Goal: Task Accomplishment & Management: Manage account settings

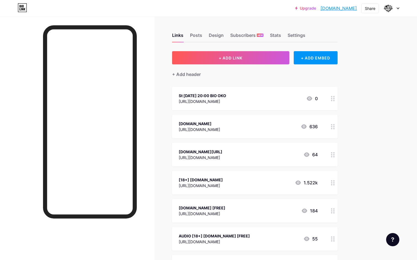
click at [219, 96] on div "St [DATE] 20:00 BIO OKO" at bounding box center [202, 96] width 47 height 6
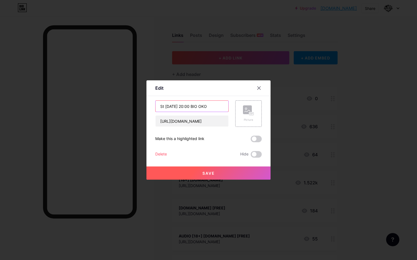
click at [205, 106] on input "St [DATE] 20:00 BIO OKO" at bounding box center [191, 106] width 73 height 11
drag, startPoint x: 205, startPoint y: 106, endPoint x: 188, endPoint y: 107, distance: 16.6
click at [188, 107] on input "St [DATE] 20:00 BIO OKO" at bounding box center [191, 106] width 73 height 11
type input "St [DATE] 20:00 STUDIO HRDINŮ"
click at [200, 171] on button "Save" at bounding box center [208, 173] width 124 height 13
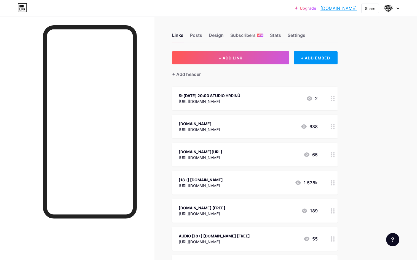
click at [214, 97] on div "St [DATE] 20:00 STUDIO HRDINŮ" at bounding box center [209, 96] width 61 height 6
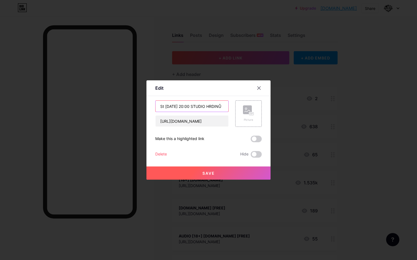
click at [216, 107] on input "St [DATE] 20:00 STUDIO HRDINŮ" at bounding box center [191, 106] width 73 height 11
type input "St [DATE] 20:00 PROJEKCE PRAHA"
click at [201, 171] on button "Save" at bounding box center [208, 173] width 124 height 13
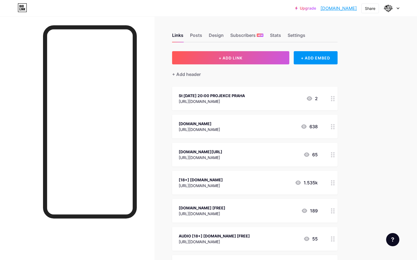
click at [331, 97] on icon at bounding box center [333, 98] width 4 height 5
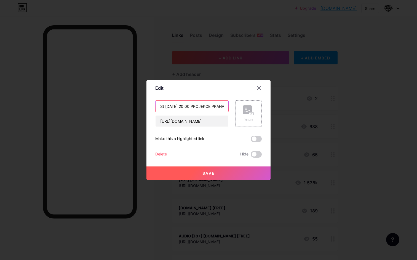
drag, startPoint x: 188, startPoint y: 106, endPoint x: 237, endPoint y: 106, distance: 48.2
click at [237, 106] on div "St [DATE] 20:00 PROJEKCE PRAHA [URL][DOMAIN_NAME] Picture" at bounding box center [208, 114] width 106 height 26
type input "St [DATE] 20:00 VSTUPENKY"
click at [212, 176] on button "Save" at bounding box center [208, 173] width 124 height 13
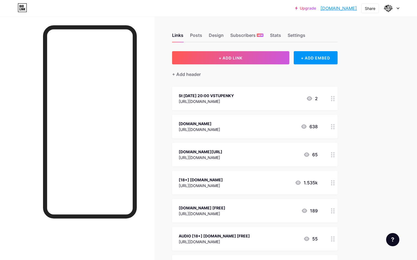
click at [331, 126] on circle at bounding box center [331, 126] width 1 height 1
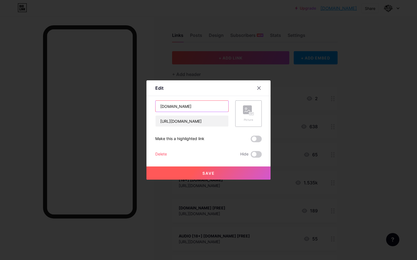
click at [206, 106] on input "[DOMAIN_NAME]" at bounding box center [191, 106] width 73 height 11
click at [172, 108] on input "[DOMAIN_NAME]" at bounding box center [191, 106] width 73 height 11
click at [256, 90] on div at bounding box center [259, 88] width 10 height 10
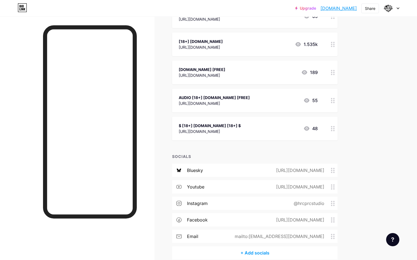
scroll to position [138, 0]
click at [330, 129] on div at bounding box center [332, 129] width 9 height 24
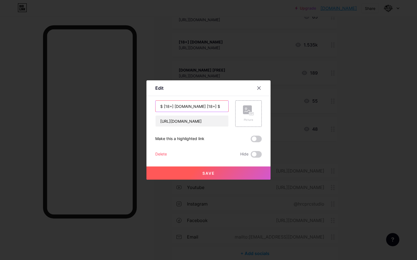
drag, startPoint x: 161, startPoint y: 106, endPoint x: 173, endPoint y: 106, distance: 12.1
click at [173, 107] on input "$ [18+] [DOMAIN_NAME] [18+] $" at bounding box center [191, 106] width 73 height 11
drag, startPoint x: 193, startPoint y: 107, endPoint x: 217, endPoint y: 106, distance: 23.2
click at [217, 106] on input "$ [18+] [DOMAIN_NAME] [18+] $" at bounding box center [191, 106] width 73 height 11
type input "$ [18+] CLUB"
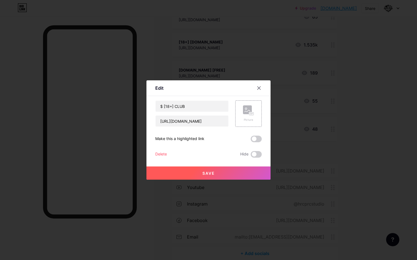
click at [209, 174] on span "Save" at bounding box center [208, 173] width 12 height 5
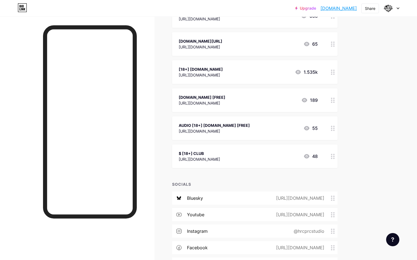
scroll to position [108, 0]
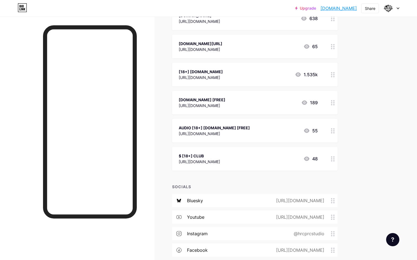
click at [331, 158] on icon at bounding box center [333, 158] width 4 height 5
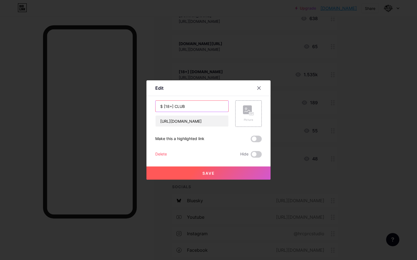
drag, startPoint x: 164, startPoint y: 105, endPoint x: 147, endPoint y: 104, distance: 16.3
click at [147, 105] on div "Edit Content YouTube Play YouTube video without leaving your page. ADD Vimeo Pl…" at bounding box center [208, 129] width 124 height 99
click at [182, 106] on input "[18+] CLUB" at bounding box center [191, 106] width 73 height 11
paste input "$"
type input "[18+] CLUB $"
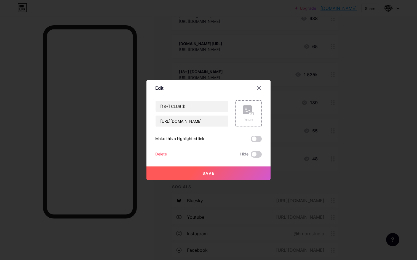
click at [219, 178] on button "Save" at bounding box center [208, 173] width 124 height 13
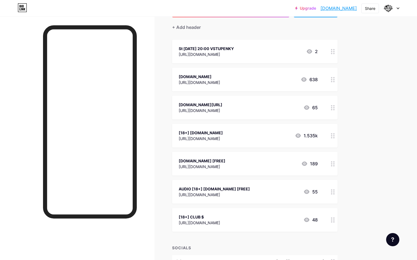
scroll to position [46, 0]
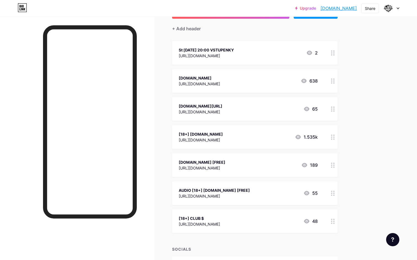
click at [210, 223] on div "[URL][DOMAIN_NAME]" at bounding box center [199, 225] width 41 height 6
click at [261, 88] on div at bounding box center [259, 88] width 10 height 10
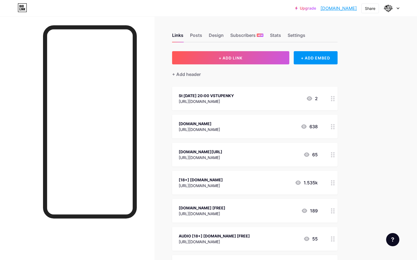
scroll to position [0, 0]
click at [305, 35] on div "Settings" at bounding box center [296, 37] width 18 height 10
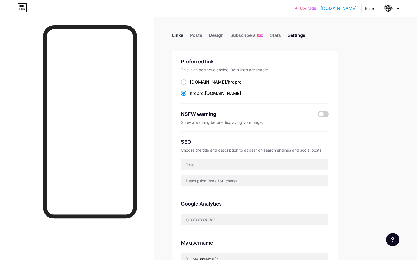
click at [178, 36] on div "Links" at bounding box center [177, 37] width 11 height 10
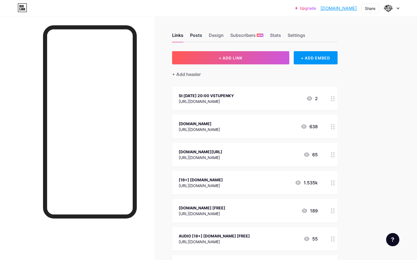
click at [197, 36] on div "Posts" at bounding box center [196, 37] width 12 height 10
click at [217, 36] on div "Design" at bounding box center [216, 37] width 15 height 10
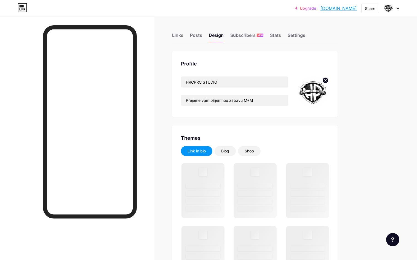
click at [325, 81] on circle at bounding box center [325, 80] width 6 height 6
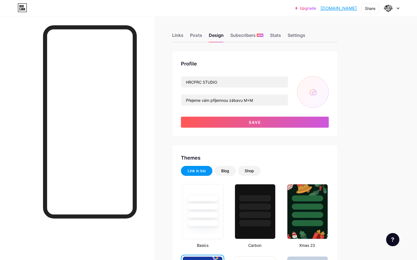
click at [318, 89] on input "file" at bounding box center [313, 92] width 32 height 32
type input "C:\fakepath\IMG_6100.jpg"
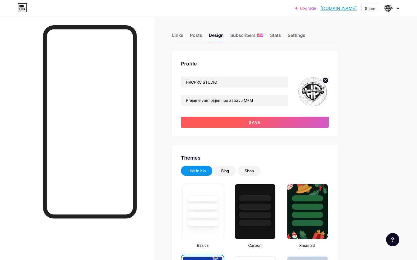
click at [255, 124] on span "Save" at bounding box center [255, 122] width 12 height 5
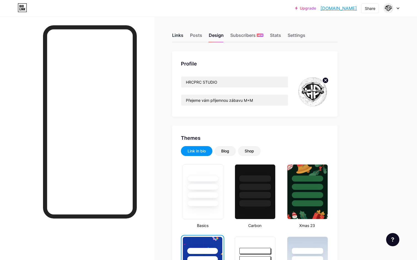
click at [173, 35] on div "Links" at bounding box center [177, 37] width 11 height 10
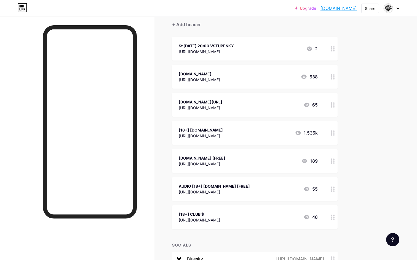
scroll to position [49, 0]
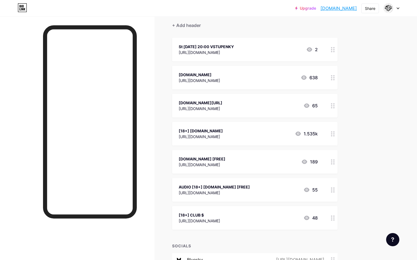
click at [330, 105] on div at bounding box center [332, 106] width 9 height 24
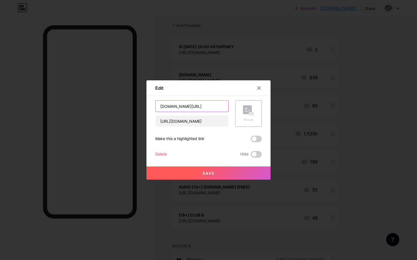
drag, startPoint x: 206, startPoint y: 107, endPoint x: 188, endPoint y: 107, distance: 17.9
click at [188, 107] on input "[DOMAIN_NAME][URL]" at bounding box center [191, 106] width 73 height 11
click at [170, 107] on input "HEROHERO" at bounding box center [191, 106] width 73 height 11
click at [186, 106] on input "HERO HERO" at bounding box center [191, 106] width 73 height 11
click at [181, 107] on input "HERO HERO FANS" at bounding box center [191, 106] width 73 height 11
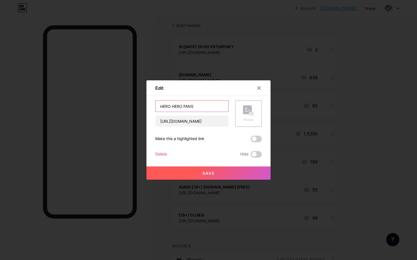
click at [181, 107] on input "HERO HERO FANS" at bounding box center [191, 106] width 73 height 11
type input "HERO HERO FANS"
click at [210, 174] on span "Save" at bounding box center [208, 173] width 12 height 5
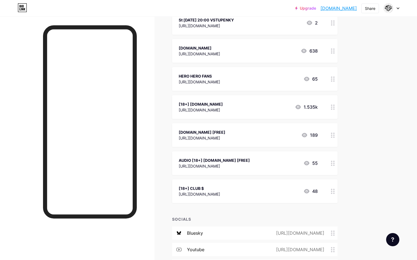
scroll to position [76, 0]
drag, startPoint x: 190, startPoint y: 188, endPoint x: 178, endPoint y: 188, distance: 11.6
click at [178, 188] on div "[18+] CLUB $ [URL][DOMAIN_NAME] 48" at bounding box center [254, 191] width 165 height 24
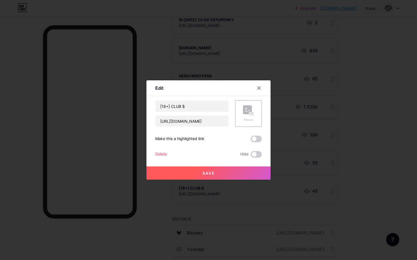
copy div "[18+]"
click at [258, 87] on icon at bounding box center [258, 88] width 4 height 4
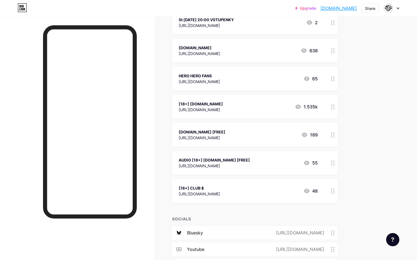
drag, startPoint x: 189, startPoint y: 187, endPoint x: 178, endPoint y: 188, distance: 11.0
click at [178, 188] on div "[18+] CLUB $ [URL][DOMAIN_NAME] 48" at bounding box center [254, 191] width 165 height 24
copy div "[18+]"
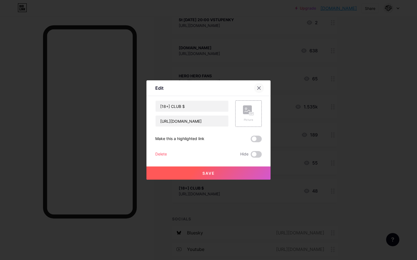
click at [260, 90] on icon at bounding box center [258, 88] width 4 height 4
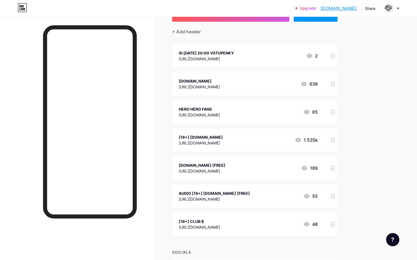
scroll to position [34, 0]
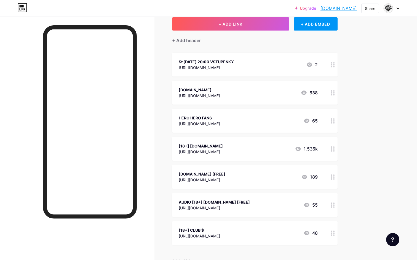
click at [330, 122] on div at bounding box center [332, 121] width 9 height 24
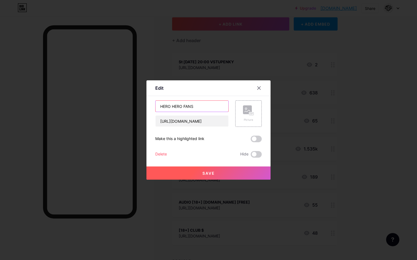
click at [160, 104] on input "HERO HERO FANS" at bounding box center [191, 106] width 73 height 11
paste input "[18+]"
click at [183, 107] on input "[18+] HERO HERO FANS" at bounding box center [191, 106] width 73 height 11
drag, startPoint x: 182, startPoint y: 107, endPoint x: 191, endPoint y: 107, distance: 9.7
click at [191, 107] on input "[18+] HEROHERO FANS" at bounding box center [191, 106] width 73 height 11
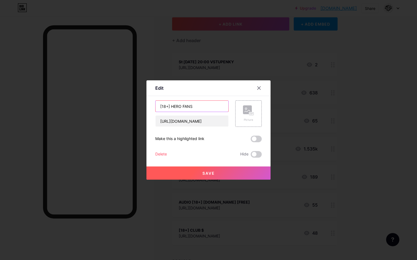
click at [179, 106] on input "[18+] HERO FANS" at bounding box center [191, 106] width 73 height 11
type input "[18+] HERO FANS"
click at [206, 169] on button "Save" at bounding box center [208, 173] width 124 height 13
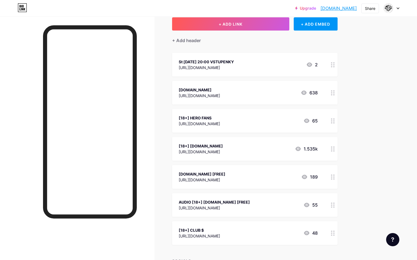
click at [335, 121] on div at bounding box center [332, 121] width 9 height 24
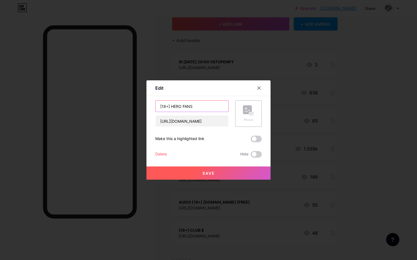
click at [204, 107] on input "[18+] HERO FANS" at bounding box center [191, 106] width 73 height 11
paste input "€"
type input "[18+] HERO FANS €"
click at [214, 175] on span "Save" at bounding box center [208, 173] width 12 height 5
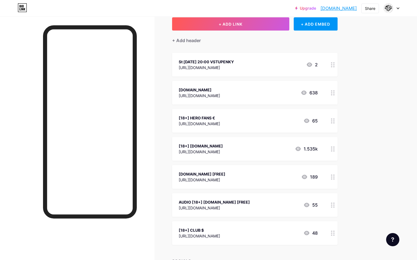
click at [331, 147] on circle at bounding box center [331, 147] width 1 height 1
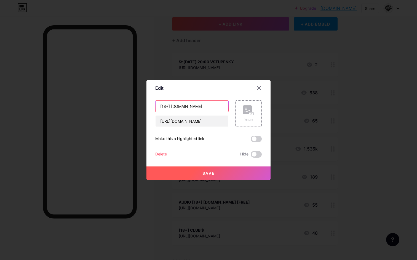
click at [196, 104] on input "[18+] [DOMAIN_NAME]" at bounding box center [191, 106] width 73 height 11
click at [182, 107] on input "[18+] [DOMAIN_NAME]" at bounding box center [191, 106] width 73 height 11
click at [178, 108] on input "[18+] MV FREE" at bounding box center [191, 106] width 73 height 11
click at [185, 106] on input "[18+] FREE" at bounding box center [191, 106] width 73 height 11
type input "[18+] FREE *[DOMAIN_NAME]"
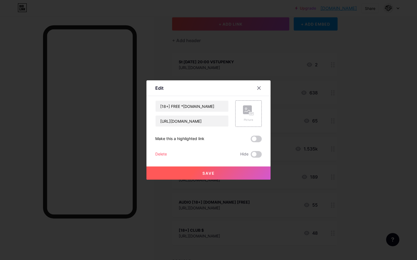
click at [211, 171] on span "Save" at bounding box center [208, 173] width 12 height 5
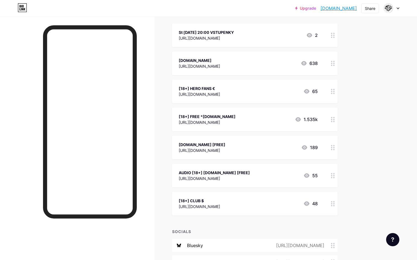
scroll to position [63, 0]
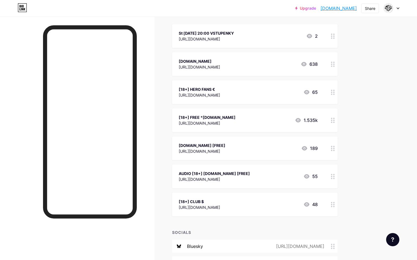
click at [330, 147] on div at bounding box center [332, 149] width 9 height 24
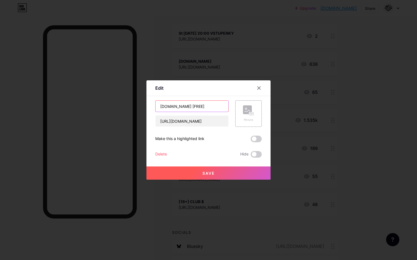
click at [215, 109] on input "[DOMAIN_NAME] [FREE]" at bounding box center [191, 106] width 73 height 11
click at [221, 106] on input "[DOMAIN_NAME] [FREE]" at bounding box center [191, 106] width 73 height 11
click at [158, 107] on input "[DOMAIN_NAME]" at bounding box center [191, 106] width 73 height 11
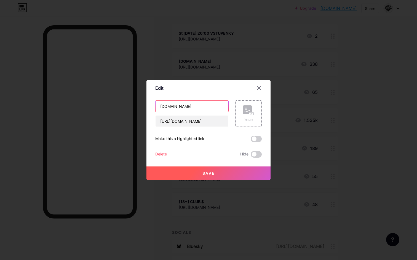
paste input "volný vstup"
drag, startPoint x: 161, startPoint y: 108, endPoint x: 158, endPoint y: 108, distance: 3.6
click at [158, 108] on input "volný vstup [DOMAIN_NAME]" at bounding box center [191, 106] width 73 height 11
drag, startPoint x: 193, startPoint y: 104, endPoint x: 248, endPoint y: 107, distance: 54.9
click at [248, 107] on div "WELCOME DRINK [DOMAIN_NAME] [URL][DOMAIN_NAME] Picture" at bounding box center [208, 114] width 106 height 26
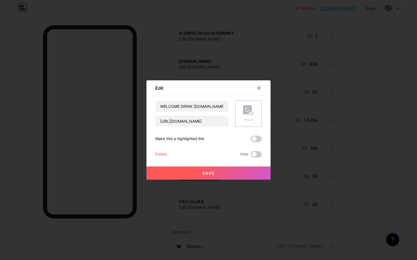
click at [189, 100] on div "Edit Content YouTube Play YouTube video without leaving your page. ADD Vimeo Pl…" at bounding box center [208, 129] width 124 height 99
click at [177, 106] on input "WELCOME DRINK [DOMAIN_NAME]" at bounding box center [191, 106] width 73 height 11
drag, startPoint x: 195, startPoint y: 107, endPoint x: 244, endPoint y: 107, distance: 49.0
click at [244, 107] on div "WELCOME DRINK [DOMAIN_NAME] [URL][DOMAIN_NAME] Picture" at bounding box center [208, 114] width 106 height 26
click at [187, 107] on input "WELCOME DRINK - DÁREČEK" at bounding box center [191, 106] width 73 height 11
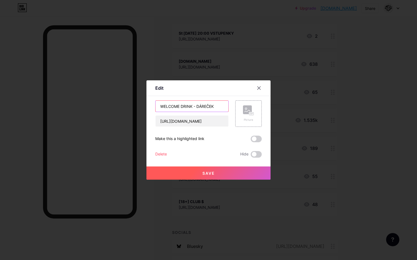
click at [187, 107] on input "WELCOME DRINK - DÁREČEK" at bounding box center [191, 106] width 73 height 11
click at [204, 109] on input "WELCOME - [PERSON_NAME]" at bounding box center [191, 106] width 73 height 11
drag, startPoint x: 183, startPoint y: 106, endPoint x: 144, endPoint y: 105, distance: 39.7
click at [144, 105] on div "Edit Content YouTube Play YouTube video without leaving your page. ADD Vimeo Pl…" at bounding box center [208, 130] width 417 height 260
click at [185, 110] on input "DÁREČEK" at bounding box center [191, 106] width 73 height 11
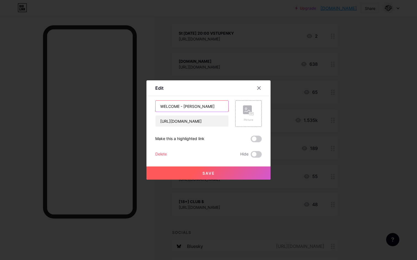
click at [190, 105] on input "WELCOME - [PERSON_NAME]" at bounding box center [191, 106] width 73 height 11
click at [202, 105] on input "WELCOME - [PERSON_NAME]" at bounding box center [191, 106] width 73 height 11
click at [212, 109] on input "WELCOME - DÁREČEK MLNP" at bounding box center [191, 106] width 73 height 11
click at [208, 105] on input "WELCOME - DÁREČEK MLNP" at bounding box center [191, 106] width 73 height 11
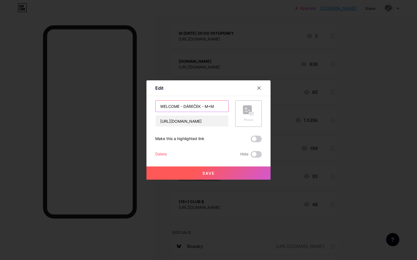
type input "WELCOME - DÁREČEK - M+M"
click at [210, 172] on span "Save" at bounding box center [208, 173] width 12 height 5
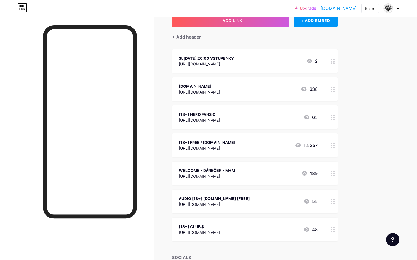
scroll to position [37, 0]
drag, startPoint x: 222, startPoint y: 168, endPoint x: 160, endPoint y: 181, distance: 63.5
click at [162, 182] on div "Links Posts Design Subscribers NEW Stats Settings + ADD LINK + ADD EMBED + Add …" at bounding box center [180, 183] width 360 height 409
click at [159, 180] on div "Links Posts Design Subscribers NEW Stats Settings + ADD LINK + ADD EMBED + Add …" at bounding box center [180, 183] width 360 height 409
click at [332, 173] on icon at bounding box center [333, 173] width 4 height 5
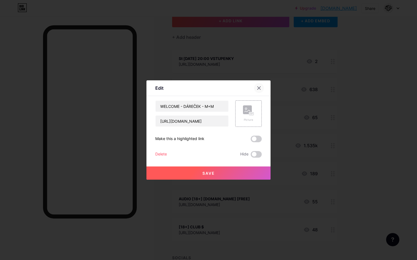
click at [258, 89] on icon at bounding box center [258, 88] width 3 height 3
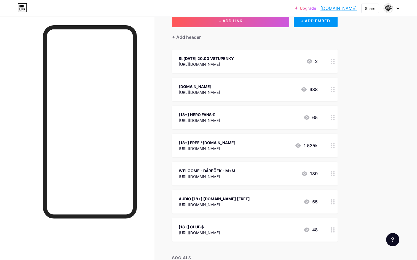
click at [209, 142] on div "[18+] FREE *[DOMAIN_NAME]" at bounding box center [207, 143] width 57 height 6
click at [209, 142] on div "[18+] FREE *[DOMAIN_NAME] [URL][DOMAIN_NAME] Picture Make this a highlighted li…" at bounding box center [208, 129] width 106 height 57
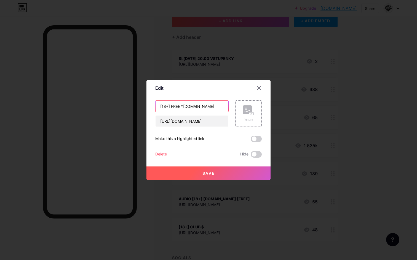
click at [205, 105] on input "[18+] FREE *[DOMAIN_NAME]" at bounding box center [191, 106] width 73 height 11
click at [258, 88] on icon at bounding box center [258, 88] width 4 height 4
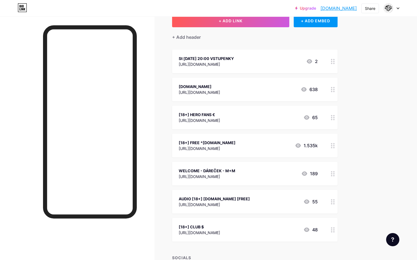
click at [331, 172] on icon at bounding box center [333, 173] width 4 height 5
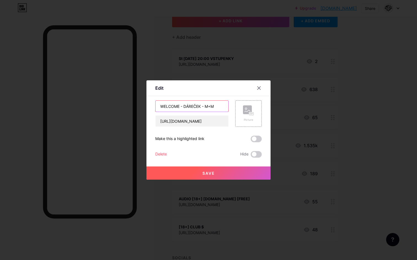
click at [191, 104] on input "WELCOME - DÁREČEK - M+M" at bounding box center [191, 106] width 73 height 11
paste input "[18+] FREE *[DOMAIN_NAME]"
click at [192, 108] on input "[18+] FREE *[DOMAIN_NAME]" at bounding box center [191, 106] width 73 height 11
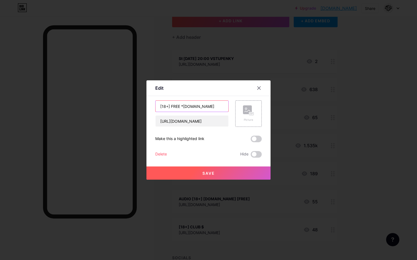
click at [192, 108] on input "[18+] FREE *[DOMAIN_NAME]" at bounding box center [191, 106] width 73 height 11
type input "[18+] FREE *[DOMAIN_NAME]"
click at [211, 171] on span "Save" at bounding box center [208, 173] width 12 height 5
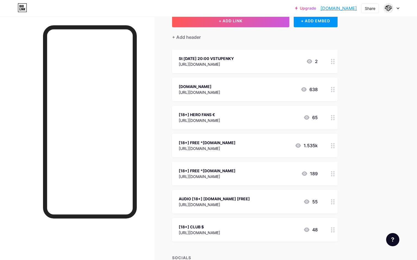
click at [331, 172] on icon at bounding box center [333, 173] width 4 height 5
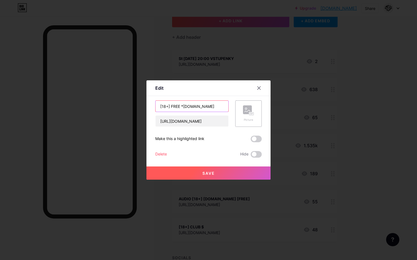
click at [214, 106] on input "[18+] FREE *[DOMAIN_NAME]" at bounding box center [191, 106] width 73 height 11
drag, startPoint x: 222, startPoint y: 106, endPoint x: 245, endPoint y: 107, distance: 23.5
click at [245, 107] on div "[18+] FREE *[DOMAIN_NAME] [URL][DOMAIN_NAME] Picture" at bounding box center [208, 114] width 106 height 26
type input "[18+] FREE *MAKELOVENOTPORN"
click at [201, 172] on button "Save" at bounding box center [208, 173] width 124 height 13
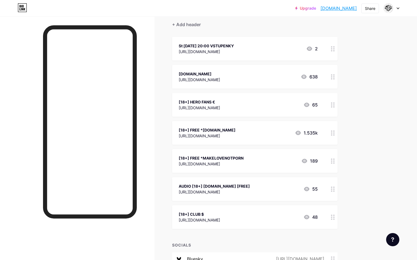
scroll to position [50, 0]
click at [212, 157] on div "[18+] FREE *MAKELOVENOTPORN" at bounding box center [211, 159] width 65 height 6
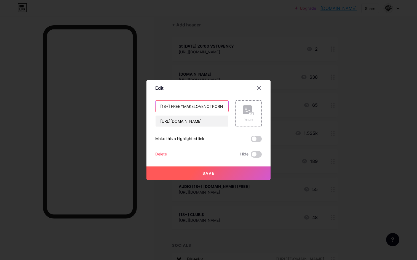
click at [184, 107] on input "[18+] FREE *MAKELOVENOTPORN" at bounding box center [191, 106] width 73 height 11
drag, startPoint x: 180, startPoint y: 106, endPoint x: 171, endPoint y: 107, distance: 8.6
click at [171, 107] on input "[18+] FREE MAKELOVENOTPORN" at bounding box center [191, 106] width 73 height 11
click at [159, 106] on input "[18+] MAKELOVENOTPORN" at bounding box center [191, 106] width 73 height 11
paste input "FREE"
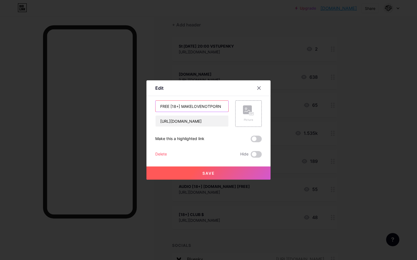
type input "FREE [18+] MAKELOVENOTPORN"
click at [188, 173] on button "Save" at bounding box center [208, 173] width 124 height 13
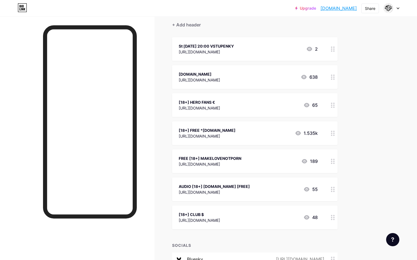
click at [332, 161] on icon at bounding box center [333, 161] width 4 height 5
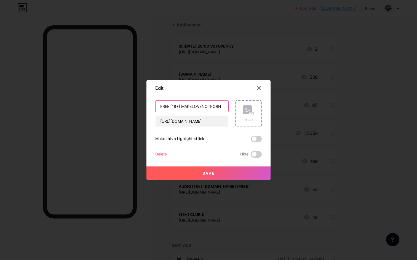
click at [165, 106] on input "FREE [18+] MAKELOVENOTPORN" at bounding box center [191, 106] width 73 height 11
click at [259, 88] on icon at bounding box center [258, 88] width 3 height 3
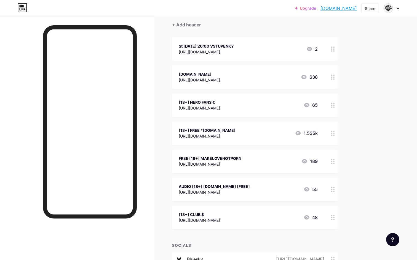
click at [212, 129] on div "[18+] FREE *[DOMAIN_NAME]" at bounding box center [207, 131] width 57 height 6
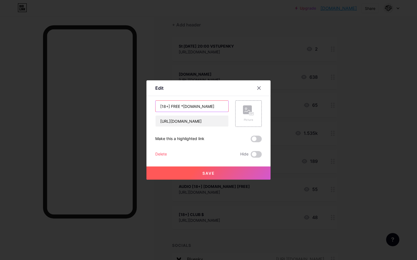
drag, startPoint x: 171, startPoint y: 106, endPoint x: 149, endPoint y: 107, distance: 21.8
click at [149, 107] on div "Edit Content YouTube Play YouTube video without leaving your page. ADD Vimeo Pl…" at bounding box center [208, 129] width 124 height 99
paste input "[18+]"
type input "FREE [18+] [DOMAIN_NAME]"
click at [214, 171] on span "Save" at bounding box center [208, 173] width 12 height 5
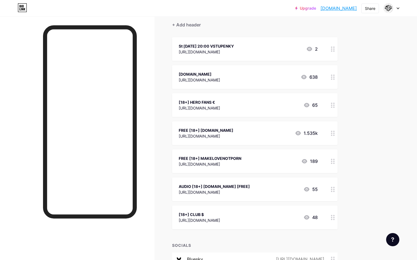
click at [220, 130] on div "FREE [18+] [DOMAIN_NAME]" at bounding box center [206, 131] width 55 height 6
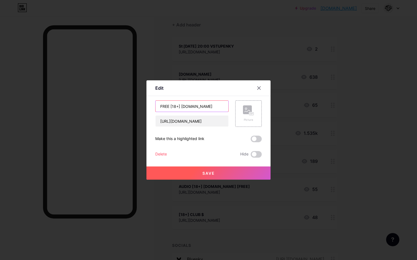
click at [182, 107] on input "FREE [18+] [DOMAIN_NAME]" at bounding box center [191, 106] width 73 height 11
click at [201, 105] on input "18 + [DOMAIN_NAME]" at bounding box center [191, 106] width 73 height 11
type input "18 + [DOMAIN_NAME]"
click at [198, 172] on button "Save" at bounding box center [208, 173] width 124 height 13
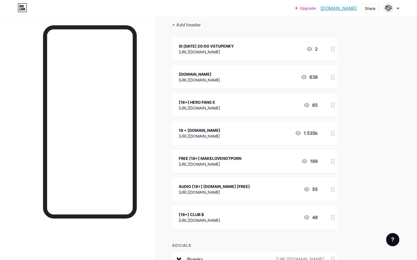
click at [199, 157] on div "FREE [18+] MAKELOVENOTPORN" at bounding box center [210, 159] width 63 height 6
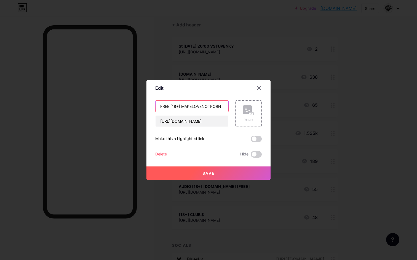
drag, startPoint x: 182, startPoint y: 106, endPoint x: 148, endPoint y: 104, distance: 33.6
click at [148, 104] on div "Edit Content YouTube Play YouTube video without leaving your page. ADD Vimeo Pl…" at bounding box center [208, 129] width 124 height 99
click at [210, 106] on input "18+ MAKELOVENOTPORN" at bounding box center [191, 106] width 73 height 11
type input "18+ [DOMAIN_NAME]"
click at [193, 171] on button "Save" at bounding box center [208, 173] width 124 height 13
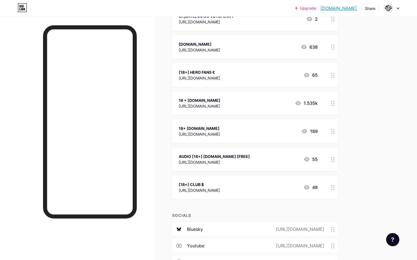
scroll to position [79, 0]
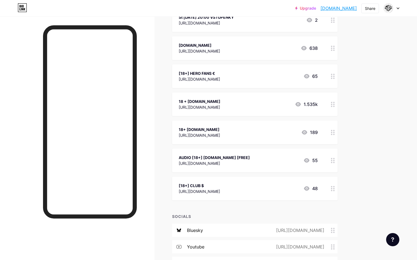
click at [183, 74] on div "[18+] HERO FANS €" at bounding box center [199, 74] width 41 height 6
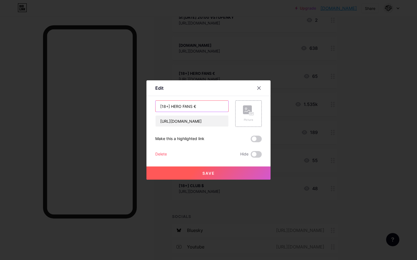
drag, startPoint x: 170, startPoint y: 106, endPoint x: 144, endPoint y: 106, distance: 25.9
click at [144, 106] on div "Edit Content YouTube Play YouTube video without leaving your page. ADD Vimeo Pl…" at bounding box center [208, 130] width 417 height 260
click at [258, 85] on div at bounding box center [259, 88] width 10 height 10
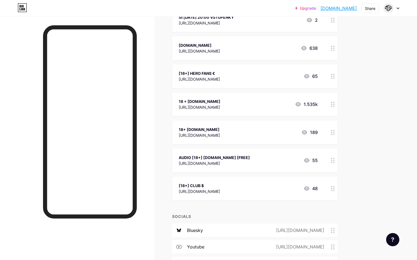
click at [182, 127] on div "18+ [DOMAIN_NAME]" at bounding box center [199, 130] width 41 height 6
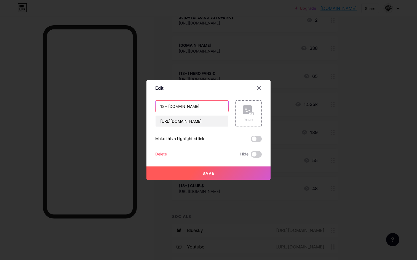
drag, startPoint x: 166, startPoint y: 106, endPoint x: 142, endPoint y: 106, distance: 23.4
click at [143, 106] on div "Edit Content YouTube Play YouTube video without leaving your page. ADD Vimeo Pl…" at bounding box center [208, 130] width 417 height 260
paste input "[18+]"
type input "[18+] [DOMAIN_NAME]"
click at [186, 172] on button "Save" at bounding box center [208, 173] width 124 height 13
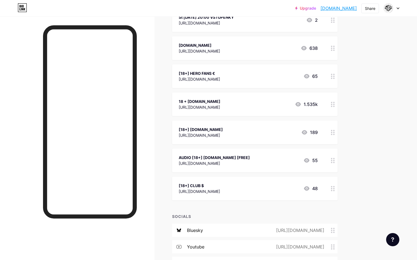
click at [183, 101] on div "18 + [DOMAIN_NAME]" at bounding box center [200, 102] width 42 height 6
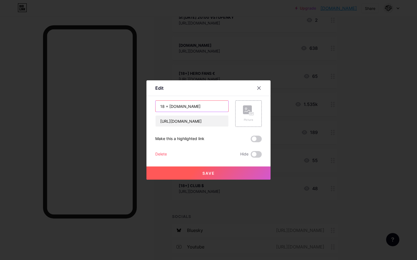
drag, startPoint x: 166, startPoint y: 107, endPoint x: 136, endPoint y: 107, distance: 30.0
click at [136, 107] on div "Edit Content YouTube Play YouTube video without leaving your page. ADD Vimeo Pl…" at bounding box center [208, 130] width 417 height 260
paste input "[18+]"
type input "[18+] + [DOMAIN_NAME]"
click at [193, 174] on button "Save" at bounding box center [208, 173] width 124 height 13
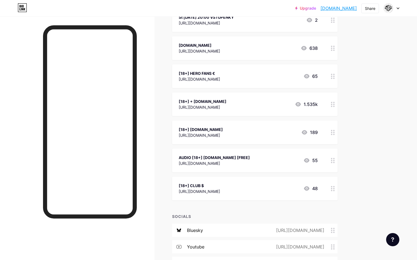
click at [191, 96] on div "[18+] + [DOMAIN_NAME] [URL][DOMAIN_NAME] 1.535k" at bounding box center [254, 105] width 165 height 24
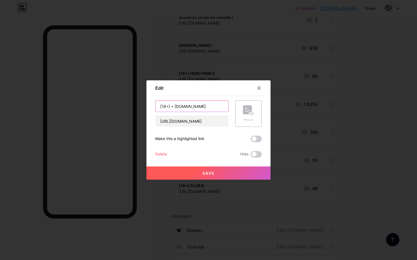
click at [174, 107] on input "[18+] + [DOMAIN_NAME]" at bounding box center [191, 106] width 73 height 11
type input "[18+] [DOMAIN_NAME]"
click at [203, 173] on span "Save" at bounding box center [208, 173] width 12 height 5
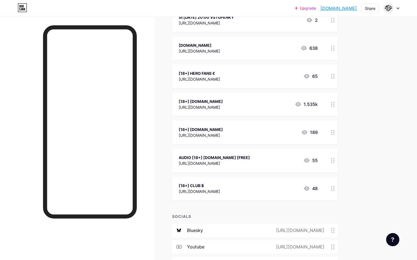
click at [268, 162] on div "AUDIO [18+] [DOMAIN_NAME] [FREE] [URL][DOMAIN_NAME] 55" at bounding box center [248, 160] width 139 height 13
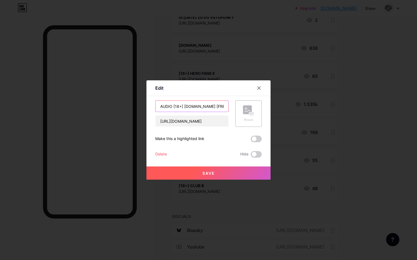
drag, startPoint x: 184, startPoint y: 107, endPoint x: 156, endPoint y: 107, distance: 28.1
click at [156, 107] on input "AUDIO [18+] [DOMAIN_NAME] [FREE]" at bounding box center [191, 106] width 73 height 11
paste input "text"
type input "[18+] AUDIO PORNO"
click at [186, 173] on button "Save" at bounding box center [208, 173] width 124 height 13
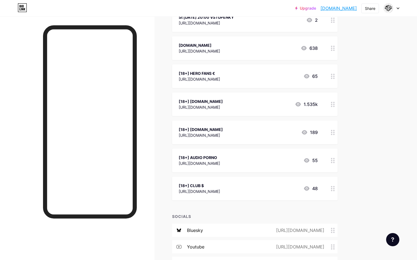
click at [275, 153] on div "[18+] AUDIO PORNO [URL][DOMAIN_NAME] 55" at bounding box center [254, 161] width 165 height 24
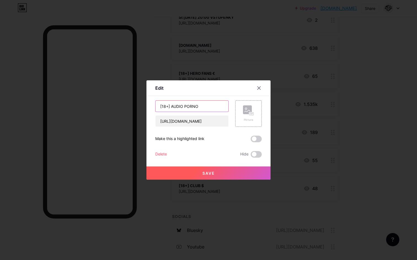
click at [185, 106] on input "[18+] AUDIO PORNO" at bounding box center [191, 106] width 73 height 11
type input "[18+] AUDIOPORNO M+M"
click at [204, 174] on span "Save" at bounding box center [208, 173] width 12 height 5
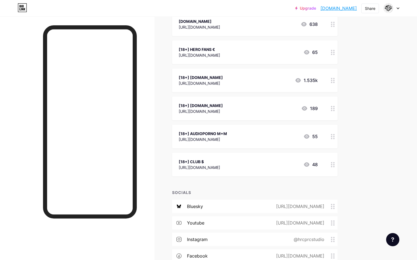
scroll to position [102, 0]
click at [206, 134] on div "[18+] AUDIOPORNO M+M" at bounding box center [203, 134] width 48 height 6
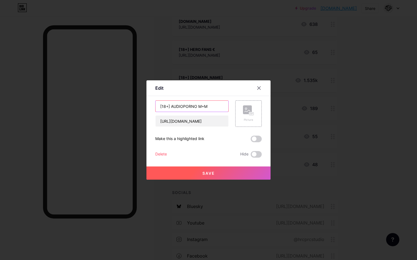
drag, startPoint x: 169, startPoint y: 107, endPoint x: 155, endPoint y: 107, distance: 14.3
click at [155, 107] on div "[18+] AUDIOPORNO M+M" at bounding box center [191, 107] width 73 height 12
click at [197, 107] on input "[18+] AUDIOPORNO M+M" at bounding box center [191, 106] width 73 height 11
paste input "[18+]"
drag, startPoint x: 220, startPoint y: 107, endPoint x: 208, endPoint y: 107, distance: 11.3
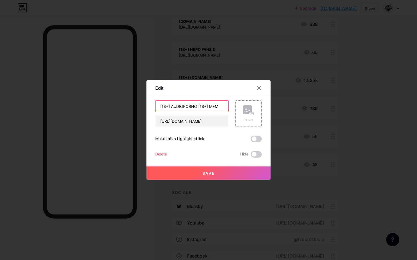
click at [209, 107] on input "[18+] AUDIOPORNO [18+] M+M" at bounding box center [191, 106] width 73 height 11
paste input "M+M"
type input "[18+] AUDIOPORNO [ M+M ]"
click at [204, 171] on button "Save" at bounding box center [208, 173] width 124 height 13
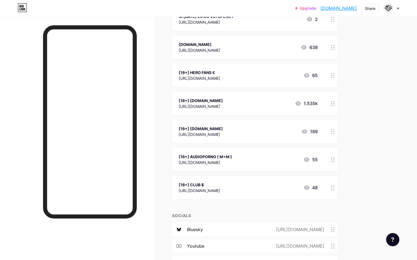
scroll to position [79, 0]
click at [282, 157] on div "[18+] AUDIOPORNO [ M+M ] [URL][DOMAIN_NAME] 55" at bounding box center [248, 160] width 139 height 13
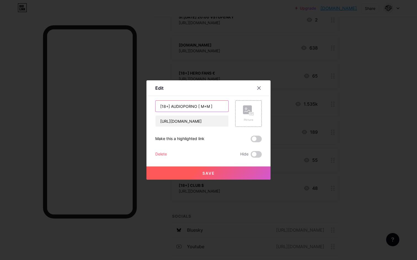
drag, startPoint x: 209, startPoint y: 106, endPoint x: 201, endPoint y: 107, distance: 8.1
click at [201, 107] on input "[18+] AUDIOPORNO [ M+M ]" at bounding box center [191, 106] width 73 height 11
type input "[18+] AUDIOPORNO"
click at [208, 175] on span "Save" at bounding box center [208, 173] width 12 height 5
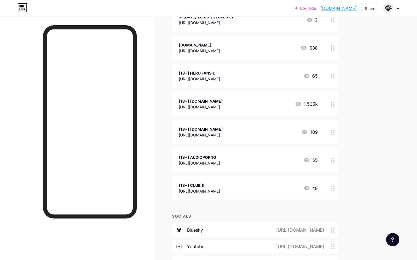
click at [331, 159] on icon at bounding box center [333, 160] width 4 height 5
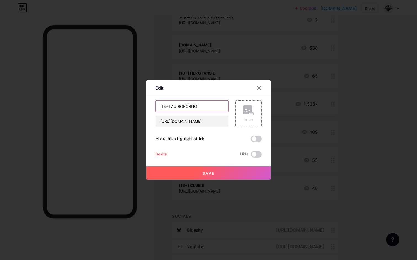
click at [201, 108] on input "[18+] AUDIOPORNO" at bounding box center [191, 106] width 73 height 11
type input "[18+] AUDIO PORNO DISCO"
click at [212, 175] on span "Save" at bounding box center [208, 173] width 12 height 5
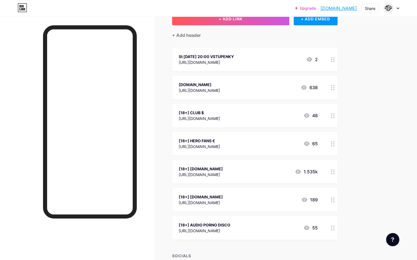
scroll to position [39, 0]
drag, startPoint x: 334, startPoint y: 143, endPoint x: 329, endPoint y: 141, distance: 5.4
click at [329, 141] on div at bounding box center [332, 144] width 9 height 24
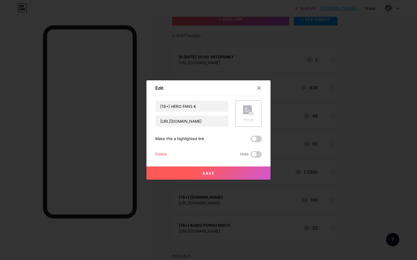
click at [261, 93] on div at bounding box center [262, 88] width 17 height 10
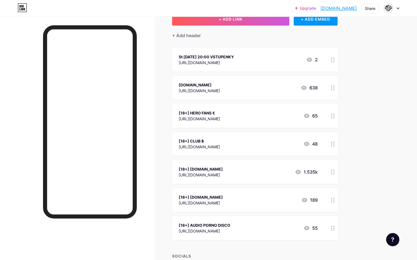
drag, startPoint x: 331, startPoint y: 199, endPoint x: 333, endPoint y: 196, distance: 4.1
click at [333, 196] on div at bounding box center [332, 200] width 9 height 24
click at [263, 82] on div "Edit Content YouTube Play YouTube video without leaving your page. ADD Vimeo Pl…" at bounding box center [208, 129] width 124 height 99
click at [261, 85] on div at bounding box center [259, 88] width 10 height 10
drag, startPoint x: 332, startPoint y: 143, endPoint x: 335, endPoint y: 141, distance: 3.4
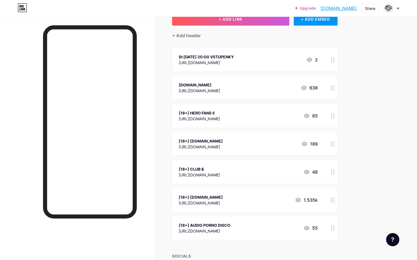
click at [335, 141] on div at bounding box center [332, 144] width 9 height 24
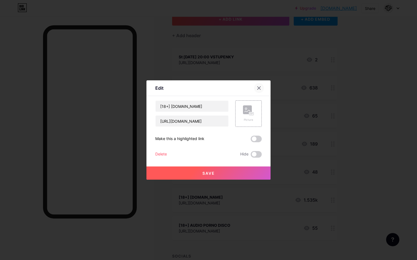
click at [260, 90] on icon at bounding box center [258, 88] width 4 height 4
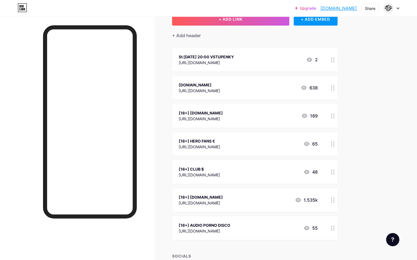
click at [330, 203] on div at bounding box center [332, 200] width 9 height 24
click at [260, 88] on icon at bounding box center [258, 88] width 4 height 4
click at [194, 197] on div "[18+] CLUB $" at bounding box center [199, 198] width 41 height 6
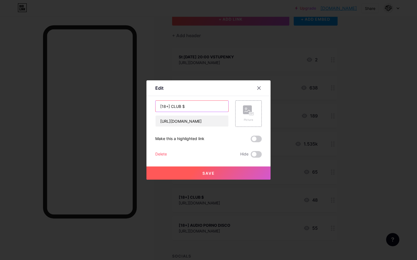
click at [171, 106] on input "[18+] CLUB $" at bounding box center [191, 106] width 73 height 11
type input "[18+] PRC CLUB $"
click at [205, 178] on button "Save" at bounding box center [208, 173] width 124 height 13
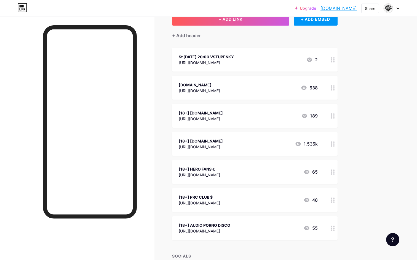
click at [211, 200] on div "[18+] PRC CLUB $" at bounding box center [199, 198] width 41 height 6
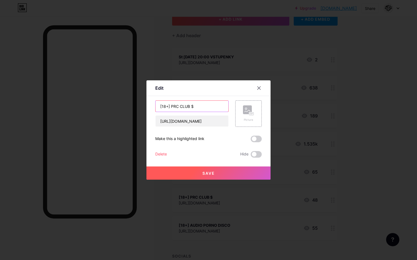
drag, startPoint x: 190, startPoint y: 106, endPoint x: 172, endPoint y: 106, distance: 17.9
click at [172, 106] on input "[18+] PRC CLUB $" at bounding box center [191, 106] width 73 height 11
click at [187, 106] on input "[18+] PRC CLUB $" at bounding box center [191, 106] width 73 height 11
click at [196, 107] on input "[18+] PRC CLUB $" at bounding box center [191, 106] width 73 height 11
click at [172, 105] on input "[18+] PRC CLUB $" at bounding box center [191, 106] width 73 height 11
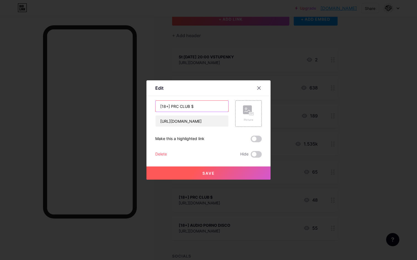
click at [172, 105] on input "[18+] PRC CLUB $" at bounding box center [191, 106] width 73 height 11
click at [188, 106] on input "[18+] CLUB $" at bounding box center [191, 106] width 73 height 11
type input "[18+] CLUB $ FANS"
click at [205, 174] on span "Save" at bounding box center [208, 173] width 12 height 5
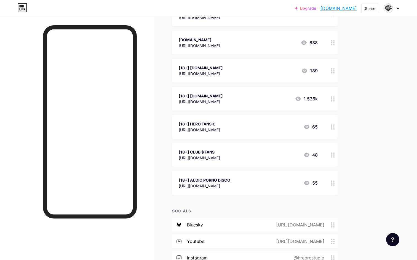
scroll to position [84, 0]
drag, startPoint x: 335, startPoint y: 182, endPoint x: 338, endPoint y: 205, distance: 23.9
click at [338, 205] on div "Links Posts Design Subscribers NEW Stats Settings + ADD LINK + ADD EMBED + Add …" at bounding box center [180, 137] width 360 height 409
click at [334, 195] on div at bounding box center [332, 183] width 9 height 24
click at [255, 88] on div at bounding box center [259, 88] width 10 height 10
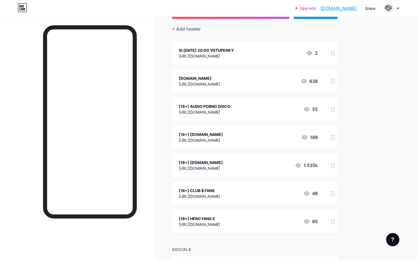
scroll to position [40, 0]
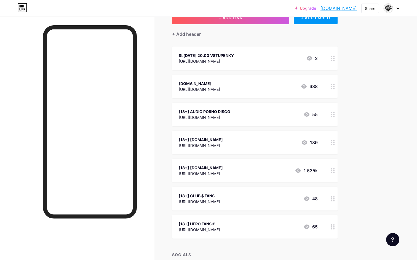
click at [331, 114] on icon at bounding box center [333, 114] width 4 height 5
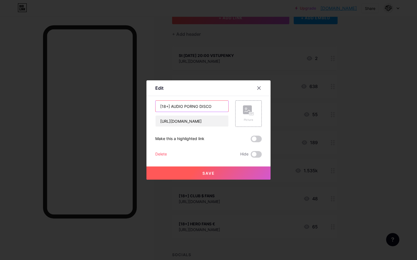
click at [206, 107] on input "[18+] AUDIO PORNO DISCO" at bounding box center [191, 106] width 73 height 11
type input "[18+] AUDIO - PORN"
click at [202, 177] on button "Save" at bounding box center [208, 173] width 124 height 13
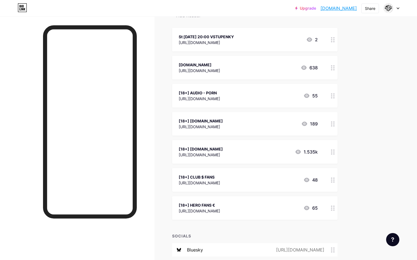
scroll to position [59, 0]
drag, startPoint x: 332, startPoint y: 207, endPoint x: 325, endPoint y: 204, distance: 7.9
click at [325, 204] on div "[18+] HERO FANS € [URL][DOMAIN_NAME] 65" at bounding box center [254, 208] width 165 height 24
click at [260, 88] on icon at bounding box center [258, 88] width 4 height 4
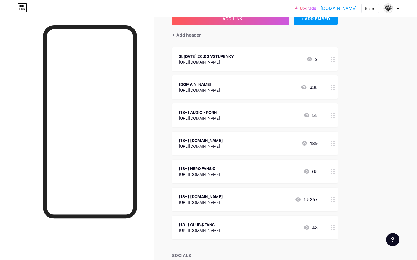
drag, startPoint x: 332, startPoint y: 171, endPoint x: 328, endPoint y: 171, distance: 3.9
click at [328, 171] on div at bounding box center [332, 172] width 9 height 24
click at [258, 87] on icon at bounding box center [258, 88] width 4 height 4
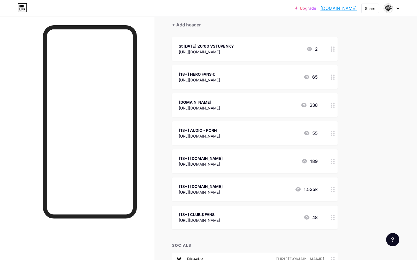
scroll to position [54, 0]
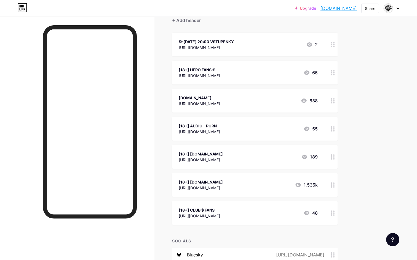
drag, startPoint x: 332, startPoint y: 226, endPoint x: 324, endPoint y: 228, distance: 7.9
click at [324, 228] on div "+ ADD LINK + ADD EMBED + Add header St [DATE] 20:00 VSTUPENKY [URL][DOMAIN_NAME…" at bounding box center [254, 170] width 165 height 347
click at [204, 155] on div "[18+] AUDIO - PORN" at bounding box center [199, 154] width 41 height 6
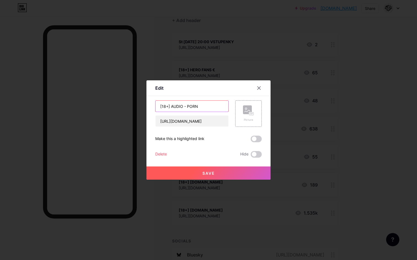
click at [189, 105] on input "[18+] AUDIO - PORN" at bounding box center [191, 106] width 73 height 11
click at [186, 102] on input "[18+] AUDIO - PORN" at bounding box center [191, 106] width 73 height 11
drag, startPoint x: 202, startPoint y: 105, endPoint x: 182, endPoint y: 107, distance: 19.9
click at [182, 107] on input "[18+] AUDIO - PORN" at bounding box center [191, 106] width 73 height 11
click at [173, 106] on input "[18+] AUDIO NAHRÁVKY" at bounding box center [191, 106] width 73 height 11
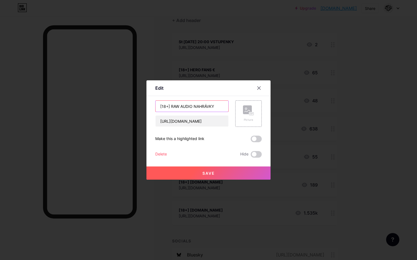
type input "[18+] RAW AUDIO NAHRÁVKY"
click at [198, 168] on button "Save" at bounding box center [208, 173] width 124 height 13
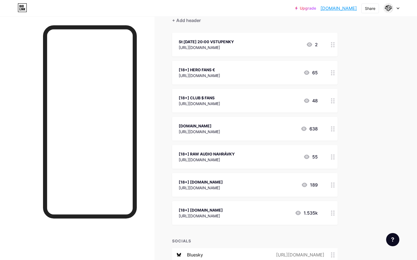
click at [331, 155] on circle at bounding box center [331, 155] width 1 height 1
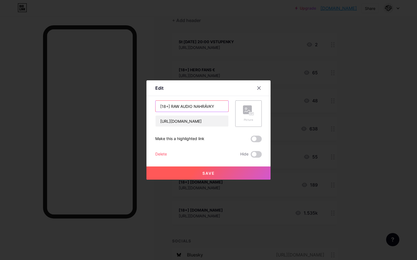
click at [177, 106] on input "[18+] RAW AUDIO NAHRÁVKY" at bounding box center [191, 106] width 73 height 11
type input "[18+] AUDIO NAHRÁVKY"
click at [205, 177] on button "Save" at bounding box center [208, 173] width 124 height 13
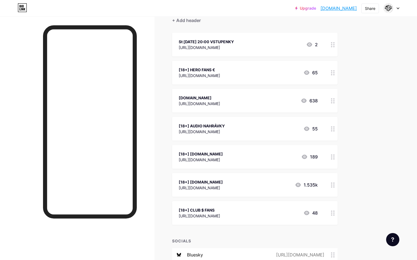
click at [212, 210] on div "[18+] CLUB $ FANS" at bounding box center [199, 210] width 41 height 6
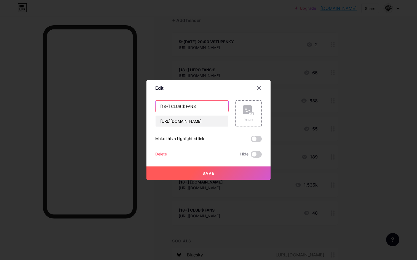
click at [196, 107] on input "[18+] CLUB $ FANS" at bounding box center [191, 106] width 73 height 11
drag, startPoint x: 205, startPoint y: 107, endPoint x: 198, endPoint y: 107, distance: 7.4
click at [198, 107] on input "[18+] CLUB $ FANS XXX" at bounding box center [191, 106] width 73 height 11
paste input "🌶️"
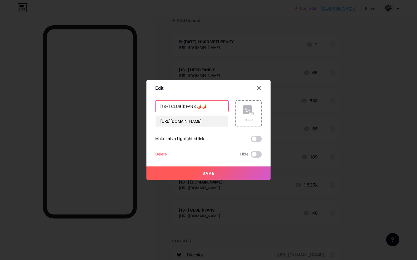
paste input "🌶️"
type input "[18+] CLUB $ FANS 🌶️🌶️🌶️"
click at [208, 174] on span "Save" at bounding box center [208, 173] width 12 height 5
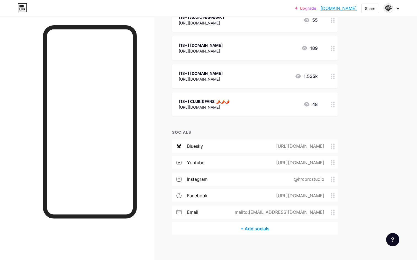
scroll to position [104, 0]
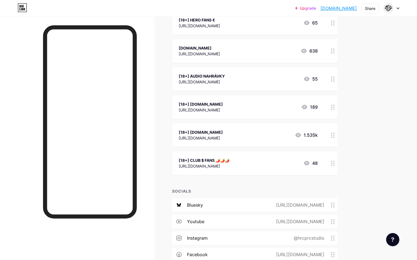
click at [333, 135] on icon at bounding box center [333, 135] width 4 height 5
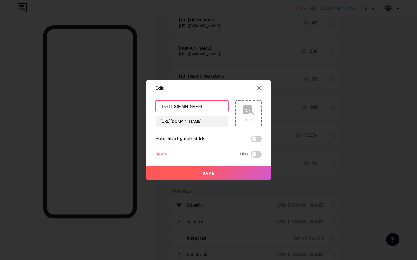
click at [207, 106] on input "[18+] [DOMAIN_NAME]" at bounding box center [191, 106] width 73 height 11
paste input "🌶️"
type input "[18+] [DOMAIN_NAME] 🌶️🌶️"
click at [202, 173] on span "Save" at bounding box center [208, 173] width 12 height 5
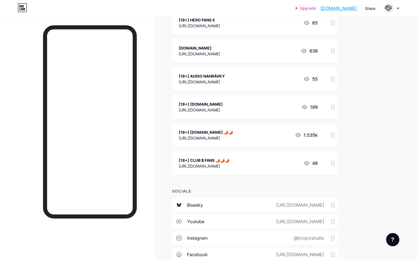
click at [334, 80] on div at bounding box center [332, 79] width 9 height 24
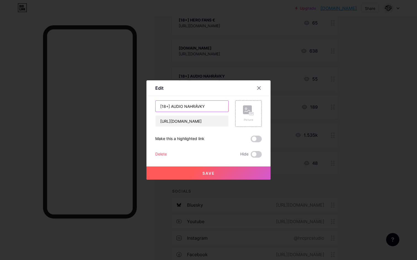
click at [209, 105] on input "[18+] AUDIO NAHRÁVKY" at bounding box center [191, 106] width 73 height 11
paste input "🌶️"
type input "[18+] AUDIO NAHRÁVKY 🌶️"
click at [207, 177] on button "Save" at bounding box center [208, 173] width 124 height 13
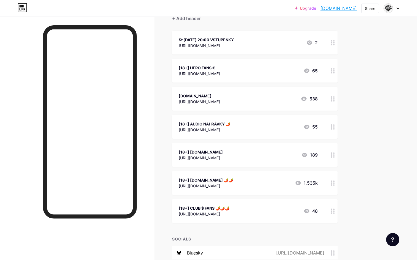
scroll to position [53, 0]
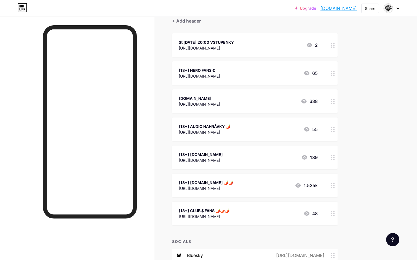
click at [331, 156] on circle at bounding box center [331, 155] width 1 height 1
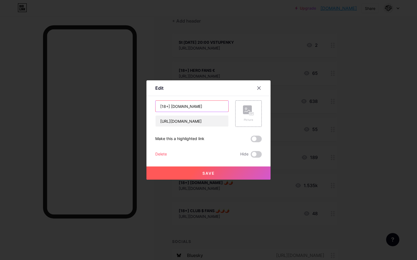
click at [220, 106] on input "[18+] [DOMAIN_NAME]" at bounding box center [191, 106] width 73 height 11
paste input "🌶️"
type input "[18+] [DOMAIN_NAME] 🌶️🌶️"
click at [200, 166] on div "Save" at bounding box center [208, 169] width 124 height 22
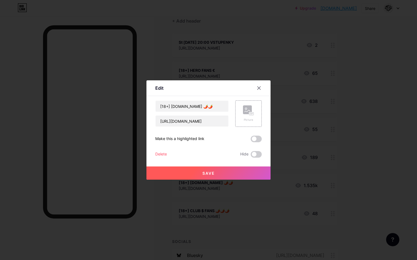
click at [201, 169] on button "Save" at bounding box center [208, 173] width 124 height 13
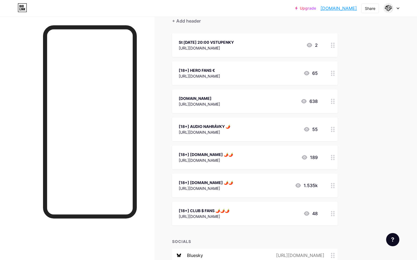
click at [333, 157] on icon at bounding box center [333, 157] width 4 height 5
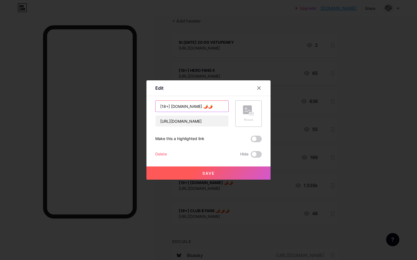
drag, startPoint x: 221, startPoint y: 108, endPoint x: 239, endPoint y: 109, distance: 17.7
click at [238, 109] on div "[18+] [DOMAIN_NAME] 🌶️🌶️ [URL][DOMAIN_NAME] Picture" at bounding box center [208, 114] width 106 height 26
type input "[18+] [DOMAIN_NAME] 🌶️"
click at [206, 174] on span "Save" at bounding box center [208, 173] width 12 height 5
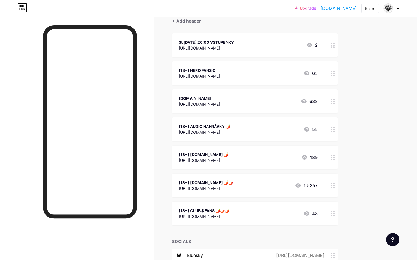
click at [225, 153] on div "[18+] [DOMAIN_NAME] 🌶️" at bounding box center [204, 155] width 50 height 6
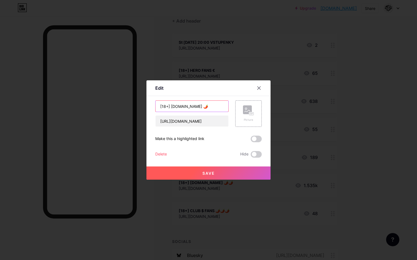
drag, startPoint x: 171, startPoint y: 108, endPoint x: 148, endPoint y: 106, distance: 22.9
click at [149, 106] on div "Edit Content YouTube Play YouTube video without leaving your page. ADD Vimeo Pl…" at bounding box center [208, 129] width 124 height 99
click at [211, 108] on input "[DOMAIN_NAME] 🌶️" at bounding box center [191, 106] width 73 height 11
type input "[DOMAIN_NAME] 🌶️ 18+"
click at [215, 172] on button "Save" at bounding box center [208, 173] width 124 height 13
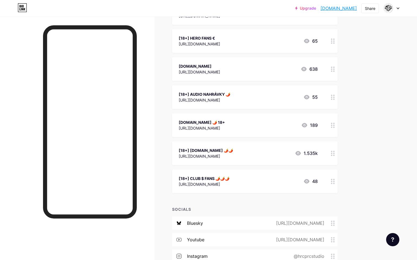
scroll to position [85, 0]
click at [334, 155] on icon at bounding box center [333, 154] width 4 height 5
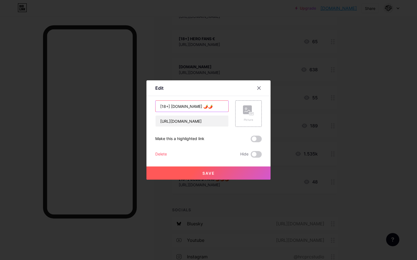
drag, startPoint x: 168, startPoint y: 106, endPoint x: 162, endPoint y: 106, distance: 5.8
click at [162, 107] on input "[18+] [DOMAIN_NAME] 🌶️🌶️" at bounding box center [191, 106] width 73 height 11
paste input "18+"
type input "[DOMAIN_NAME] 🌶️🌶️ 18+"
click at [210, 173] on span "Save" at bounding box center [208, 173] width 12 height 5
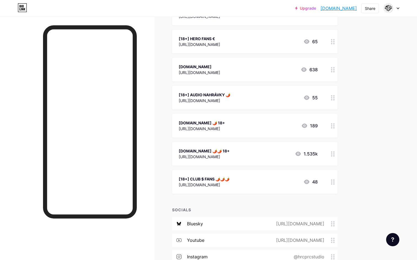
click at [331, 182] on circle at bounding box center [331, 182] width 1 height 1
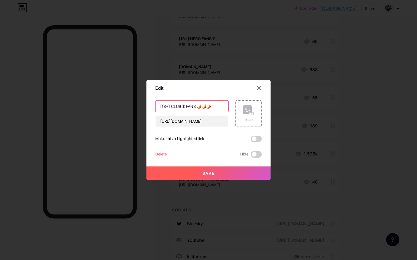
click at [170, 107] on input "[18+] CLUB $ FANS 🌶️🌶️🌶️" at bounding box center [191, 106] width 73 height 11
click at [173, 106] on input "[18+] CLUB $ FANS 🌶️🌶️🌶️" at bounding box center [191, 106] width 73 height 11
drag, startPoint x: 170, startPoint y: 107, endPoint x: 137, endPoint y: 105, distance: 33.7
click at [203, 107] on input "CLUB $ FANS 🌶️🌶️🌶️" at bounding box center [191, 106] width 73 height 11
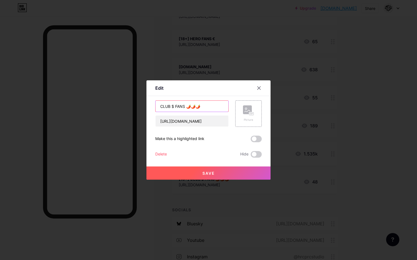
paste input "18+"
type input "CLUB $ FANS 🌶️🌶️🌶️ 18+"
click at [240, 176] on button "Save" at bounding box center [208, 173] width 124 height 13
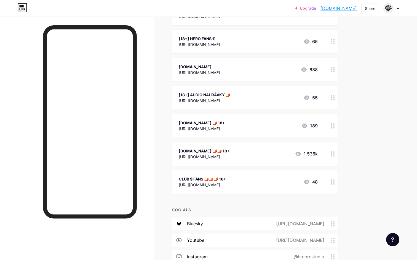
click at [225, 121] on div "[DOMAIN_NAME] 🌶️ 18+" at bounding box center [202, 123] width 46 height 6
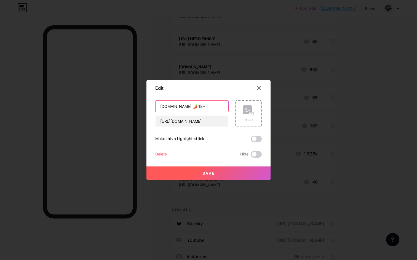
drag, startPoint x: 213, startPoint y: 105, endPoint x: 225, endPoint y: 105, distance: 12.1
click at [225, 105] on input "[DOMAIN_NAME] 🌶️ 18+" at bounding box center [191, 106] width 73 height 11
click at [261, 87] on div at bounding box center [259, 88] width 10 height 10
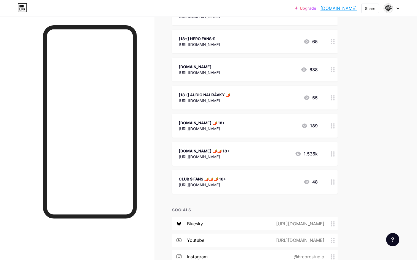
click at [229, 94] on div "[18+] AUDIO NAHRÁVKY 🌶️" at bounding box center [205, 95] width 52 height 6
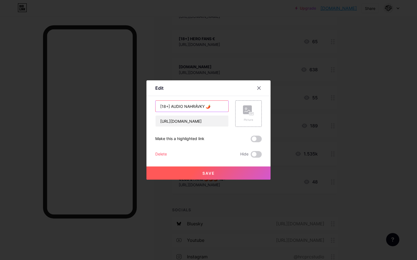
click at [213, 108] on input "[18+] AUDIO NAHRÁVKY 🌶️" at bounding box center [191, 106] width 73 height 11
paste input "18+"
click at [212, 107] on input "[18+] AUDIO NAHRÁVKY 🌶️ 18+" at bounding box center [191, 106] width 73 height 11
type input "[18+] AUDIO NAHRÁVKY 🌶️ 18+"
click at [217, 172] on button "Save" at bounding box center [208, 173] width 124 height 13
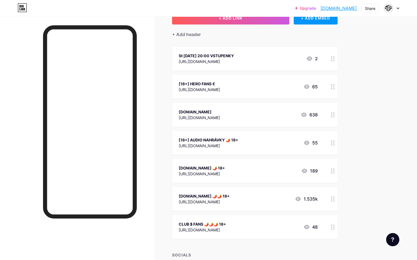
scroll to position [37, 0]
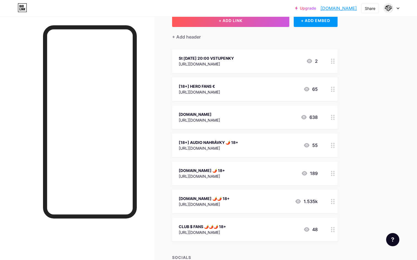
click at [196, 225] on div "CLUB $ FANS 🌶️🌶️🌶️ 18+" at bounding box center [202, 227] width 47 height 6
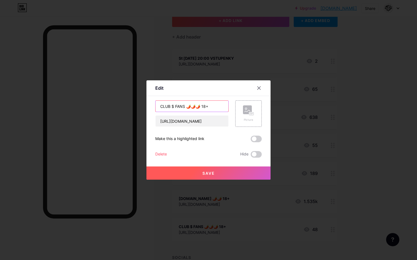
click at [172, 108] on input "CLUB $ FANS 🌶️🌶️🌶️ 18+" at bounding box center [191, 106] width 73 height 11
drag, startPoint x: 188, startPoint y: 106, endPoint x: 200, endPoint y: 107, distance: 12.7
click at [200, 107] on input "CLUB $ FANS 🌶️🌶️🌶️ 18+" at bounding box center [191, 106] width 73 height 11
paste input "$"
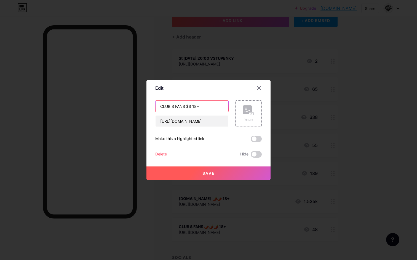
paste input "$"
type input "CLUB $ FANS $$$ 18+"
click at [198, 179] on button "Save" at bounding box center [208, 173] width 124 height 13
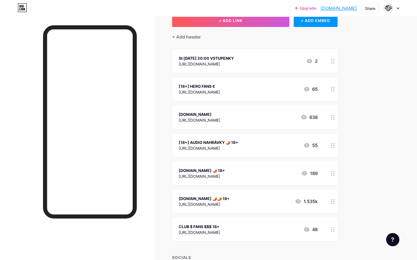
click at [199, 87] on div "[18+] HERO FANS €" at bounding box center [199, 86] width 41 height 6
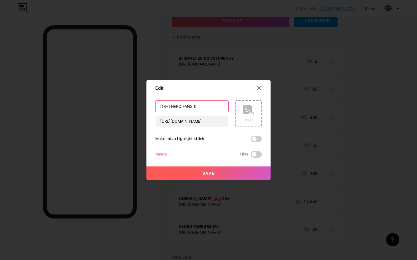
click at [185, 104] on input "[18+] HERO FANS €" at bounding box center [191, 106] width 73 height 11
click at [185, 106] on input "[18+] HERO FANS €" at bounding box center [191, 106] width 73 height 11
type input "[18+] HEROHERO €"
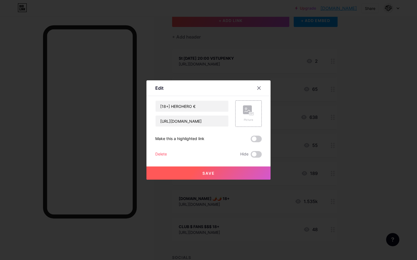
click at [207, 176] on button "Save" at bounding box center [208, 173] width 124 height 13
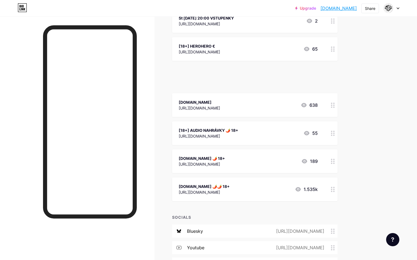
scroll to position [49, 0]
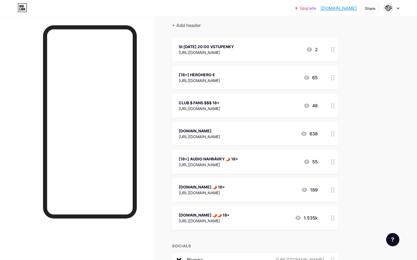
click at [193, 102] on div "CLUB $ FANS $$$ 18+" at bounding box center [199, 103] width 41 height 6
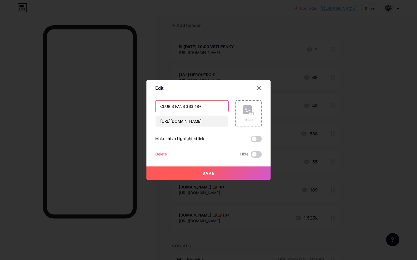
drag, startPoint x: 193, startPoint y: 106, endPoint x: 184, endPoint y: 107, distance: 9.1
click at [184, 107] on input "CLUB $ FANS $$$ 18+" at bounding box center [191, 106] width 73 height 11
type input "CLUB $ FANS 18+"
click at [211, 170] on button "Save" at bounding box center [208, 173] width 124 height 13
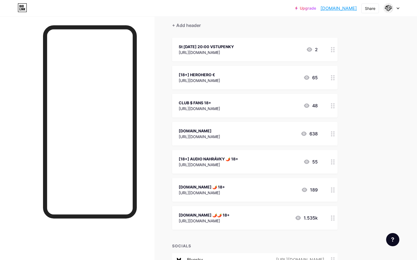
click at [184, 74] on div "[18+] HEROHERO €" at bounding box center [199, 75] width 41 height 6
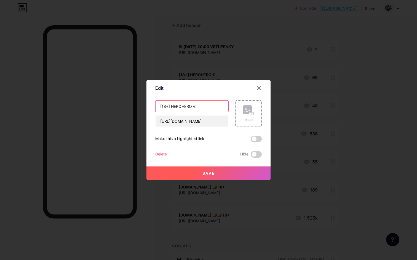
drag, startPoint x: 170, startPoint y: 106, endPoint x: 151, endPoint y: 106, distance: 19.6
click at [150, 106] on div "Edit Content YouTube Play YouTube video without leaving your page. ADD Vimeo Pl…" at bounding box center [208, 129] width 124 height 99
click at [258, 89] on icon at bounding box center [258, 88] width 4 height 4
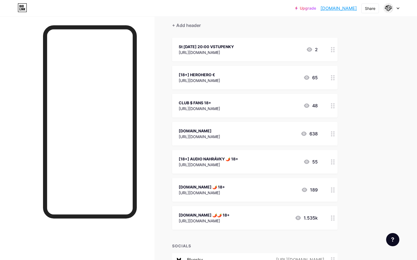
click at [208, 100] on div "CLUB $ FANS 18+" at bounding box center [199, 103] width 41 height 6
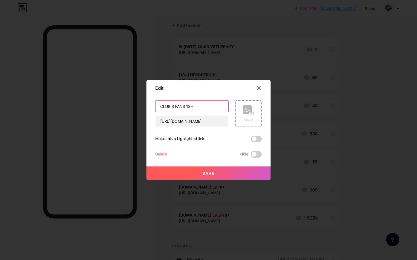
drag, startPoint x: 186, startPoint y: 106, endPoint x: 196, endPoint y: 106, distance: 9.6
paste input "[18+]"
type input "CLUB $ FANS [18+]"
click at [211, 172] on span "Save" at bounding box center [208, 173] width 12 height 5
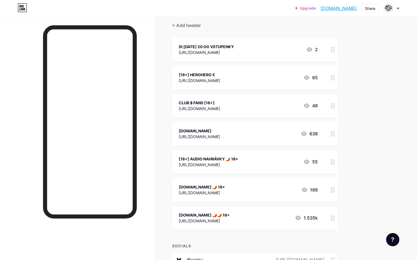
click at [212, 99] on div "CLUB $ FANS [18+] [URL][DOMAIN_NAME]" at bounding box center [199, 105] width 41 height 13
click at [256, 89] on div at bounding box center [259, 88] width 10 height 10
click at [231, 156] on div "[18+] AUDIO NAHRÁVKY 🌶️ 18+ [URL][DOMAIN_NAME]" at bounding box center [209, 162] width 60 height 13
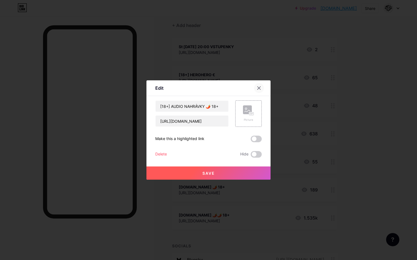
click at [257, 88] on icon at bounding box center [258, 88] width 4 height 4
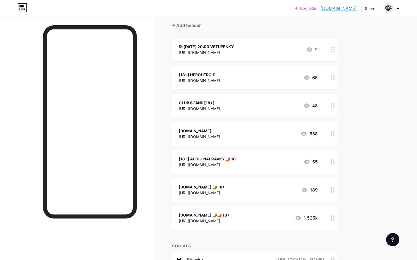
click at [302, 102] on div "CLUB $ FANS [18+] [URL][DOMAIN_NAME] 48" at bounding box center [248, 105] width 139 height 13
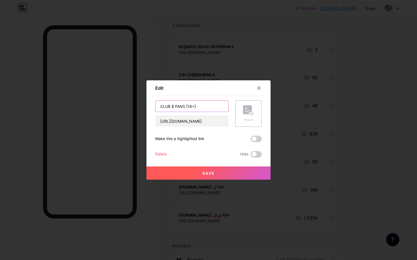
click at [194, 107] on input "CLUB $ FANS [18+]" at bounding box center [191, 106] width 73 height 11
type input "CLUB $ FANS"
click at [216, 177] on button "Save" at bounding box center [208, 173] width 124 height 13
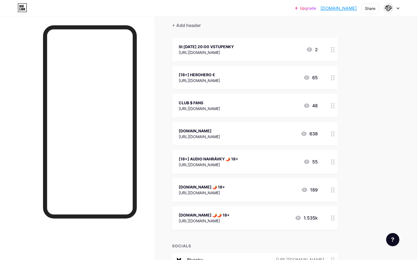
click at [183, 72] on div "[18+] HEROHERO €" at bounding box center [199, 75] width 41 height 6
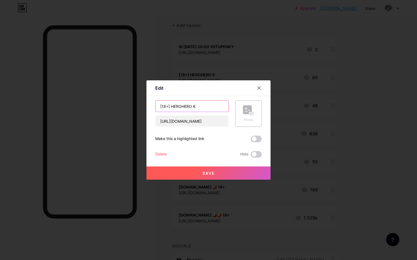
drag, startPoint x: 170, startPoint y: 106, endPoint x: 151, endPoint y: 106, distance: 18.5
click at [152, 106] on div "Edit Content YouTube Play YouTube video without leaving your page. ADD Vimeo Pl…" at bounding box center [208, 129] width 124 height 99
type input "[18+]HEROHERO €"
click at [197, 174] on button "Save" at bounding box center [208, 173] width 124 height 13
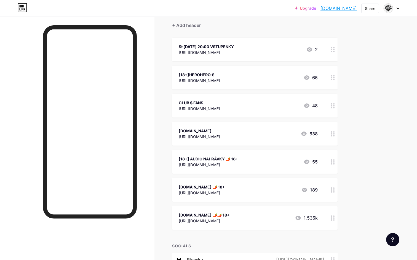
click at [181, 102] on div "CLUB $ FANS" at bounding box center [199, 103] width 41 height 6
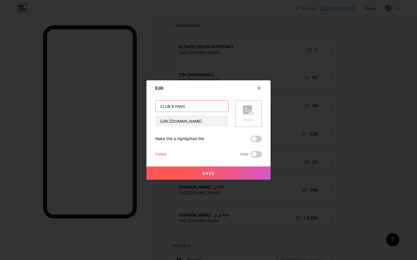
click at [161, 106] on input "CLUB $ FANS" at bounding box center [191, 106] width 73 height 11
paste input "[18+]"
click at [181, 107] on input "[18+]CLUB $ FANS" at bounding box center [191, 106] width 73 height 11
type input "[18+]CLUB $"
click at [199, 173] on button "Save" at bounding box center [208, 173] width 124 height 13
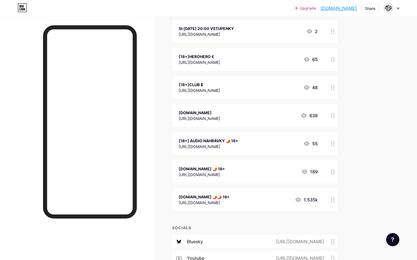
scroll to position [66, 0]
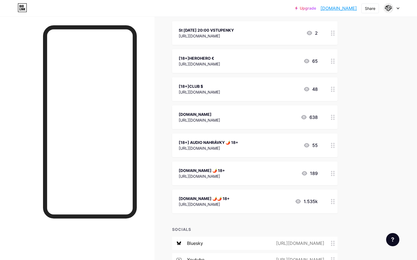
click at [195, 83] on div "[18+]CLUB $" at bounding box center [199, 86] width 41 height 6
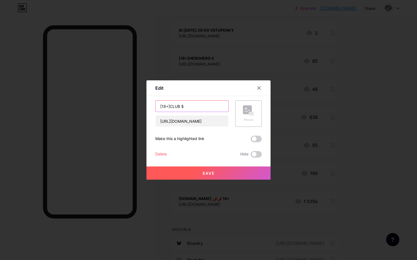
click at [170, 105] on input "[18+]CLUB $" at bounding box center [191, 106] width 73 height 11
type input "[18+][DOMAIN_NAME] $"
click at [197, 173] on button "Save" at bounding box center [208, 173] width 124 height 13
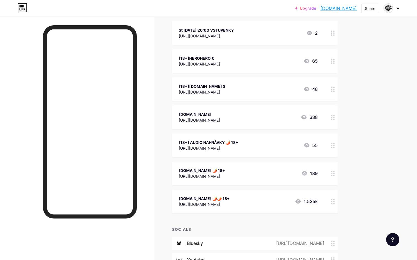
click at [183, 61] on div "[URL][DOMAIN_NAME]" at bounding box center [199, 64] width 41 height 6
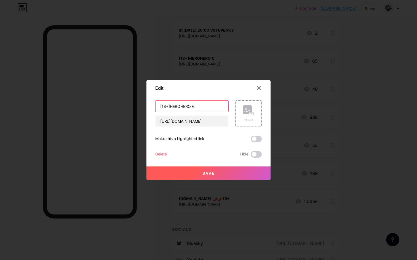
click at [162, 107] on input "[18+]HEROHERO €" at bounding box center [191, 106] width 73 height 11
type input "18+]HEROHERO €"
click at [223, 178] on button "Save" at bounding box center [208, 173] width 124 height 13
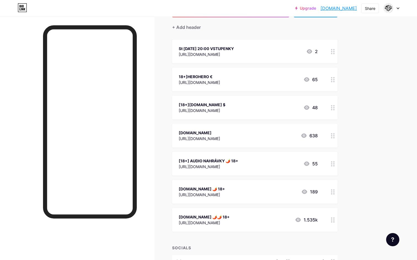
scroll to position [44, 0]
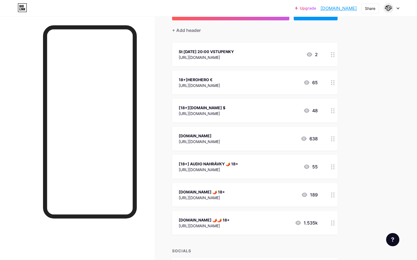
click at [184, 79] on div "18+]HEROHERO €" at bounding box center [199, 80] width 41 height 6
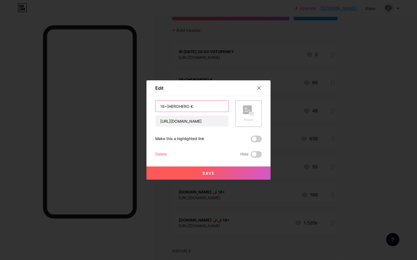
click at [167, 108] on input "18+]HEROHERO €" at bounding box center [191, 106] width 73 height 11
type input "18+ HEROHERO €"
click at [204, 171] on button "Save" at bounding box center [208, 173] width 124 height 13
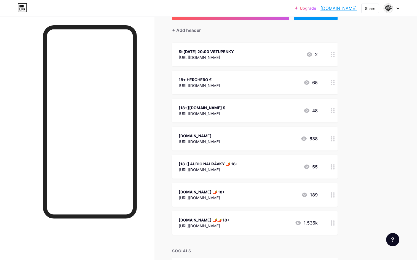
click at [204, 73] on div "18+ HEROHERO € [URL][DOMAIN_NAME] 65" at bounding box center [254, 83] width 165 height 24
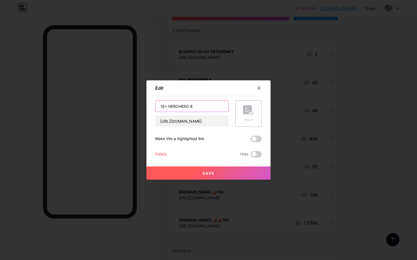
click at [168, 106] on input "18+ HEROHERO €" at bounding box center [191, 106] width 73 height 11
type input "18+HEROHERO €"
click at [209, 177] on button "Save" at bounding box center [208, 173] width 124 height 13
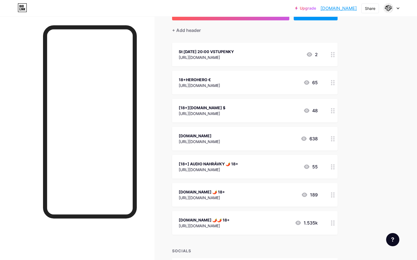
click at [189, 107] on div "[18+][DOMAIN_NAME] $" at bounding box center [202, 108] width 47 height 6
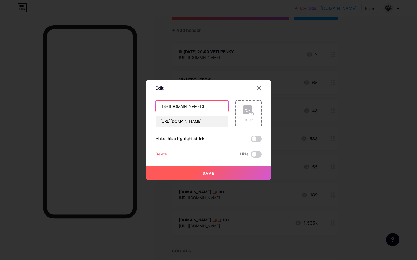
click at [170, 107] on input "[18+][DOMAIN_NAME] $" at bounding box center [191, 106] width 73 height 11
type input "18+CLUB $"
click at [200, 174] on button "Save" at bounding box center [208, 173] width 124 height 13
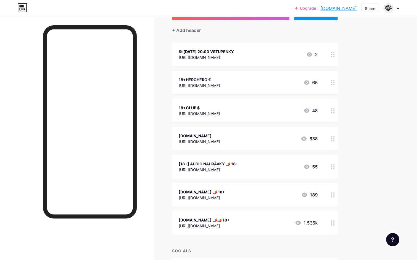
click at [190, 107] on div "18+CLUB $" at bounding box center [199, 108] width 41 height 6
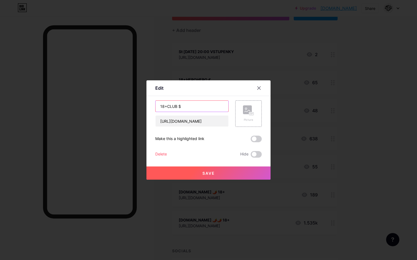
click at [167, 106] on input "18+CLUB $" at bounding box center [191, 106] width 73 height 11
type input "18+PRC CLUB $"
click at [198, 177] on button "Save" at bounding box center [208, 173] width 124 height 13
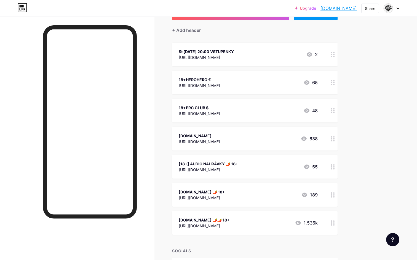
click at [195, 104] on div "18+PRC CLUB $ [URL][DOMAIN_NAME]" at bounding box center [199, 110] width 41 height 13
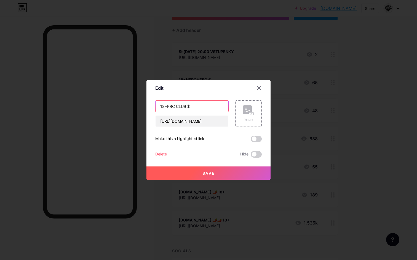
click at [177, 108] on input "18+PRC CLUB $" at bounding box center [191, 106] width 73 height 11
type input "18+PRCCLUB $"
click at [187, 168] on button "Save" at bounding box center [208, 173] width 124 height 13
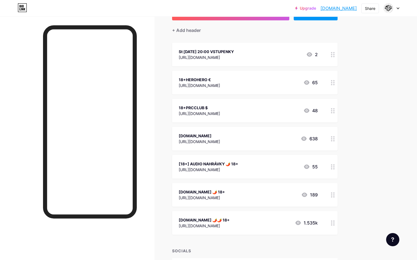
click at [197, 106] on div "18+PRCCLUB $" at bounding box center [199, 108] width 41 height 6
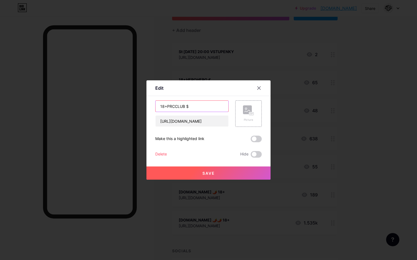
click at [173, 106] on input "18+PRCCLUB $" at bounding box center [191, 106] width 73 height 11
drag, startPoint x: 174, startPoint y: 107, endPoint x: 168, endPoint y: 107, distance: 6.1
click at [168, 107] on input "18+PRCCLUB $" at bounding box center [191, 106] width 73 height 11
type input "18+CLUB $"
click at [195, 172] on button "Save" at bounding box center [208, 173] width 124 height 13
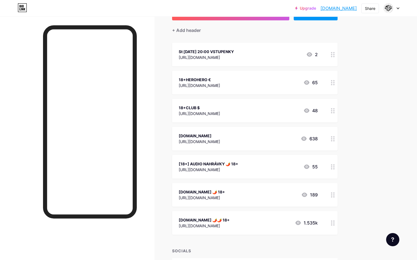
click at [188, 79] on div "18+HEROHERO €" at bounding box center [199, 80] width 41 height 6
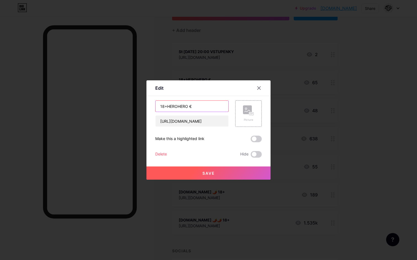
drag, startPoint x: 167, startPoint y: 107, endPoint x: 137, endPoint y: 104, distance: 30.2
click at [137, 105] on div "Edit Content YouTube Play YouTube video without leaving your page. ADD Vimeo Pl…" at bounding box center [208, 130] width 417 height 260
type input "HEROHERO €"
click at [197, 174] on button "Save" at bounding box center [208, 173] width 124 height 13
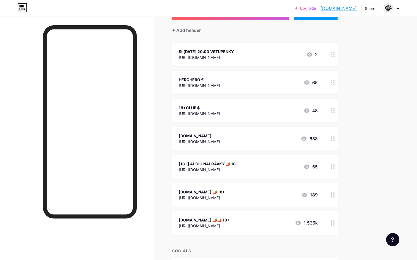
click at [186, 107] on div "18+CLUB $" at bounding box center [199, 108] width 41 height 6
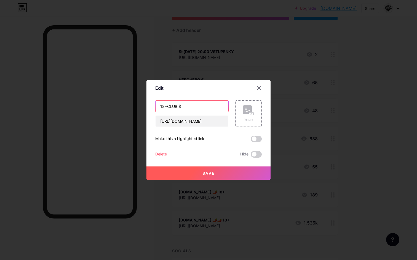
drag, startPoint x: 167, startPoint y: 107, endPoint x: 131, endPoint y: 106, distance: 35.8
click at [131, 106] on div "Edit Content YouTube Play YouTube video without leaving your page. ADD Vimeo Pl…" at bounding box center [208, 130] width 417 height 260
type input "CLUB $"
click at [200, 178] on button "Save" at bounding box center [208, 173] width 124 height 13
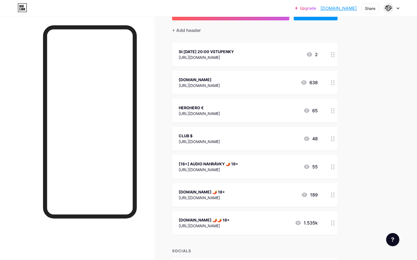
drag, startPoint x: 332, startPoint y: 81, endPoint x: 331, endPoint y: 85, distance: 4.2
click at [331, 85] on div at bounding box center [332, 83] width 9 height 24
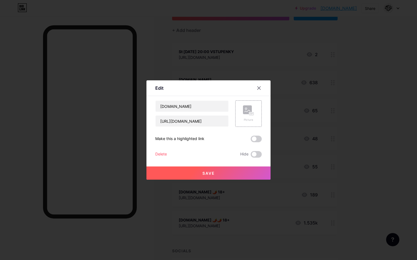
click at [332, 86] on div at bounding box center [208, 130] width 417 height 260
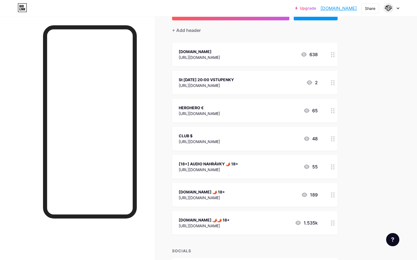
click at [183, 135] on div "CLUB $" at bounding box center [199, 136] width 41 height 6
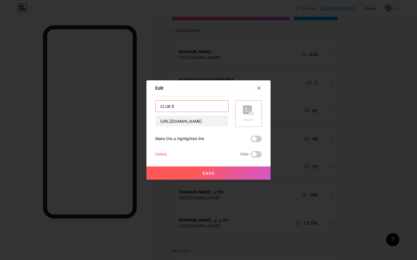
click at [160, 107] on input "CLUB $" at bounding box center [191, 106] width 73 height 11
paste input "[18+]"
type input "[18+] CLUB $"
click at [211, 171] on span "Save" at bounding box center [208, 173] width 12 height 5
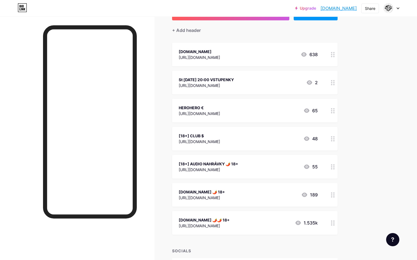
click at [195, 160] on div "[18+] AUDIO NAHRÁVKY 🌶️ 18+ [URL][DOMAIN_NAME] 55" at bounding box center [254, 167] width 165 height 24
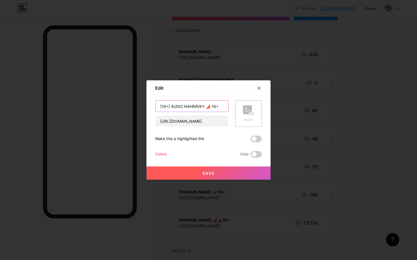
drag, startPoint x: 171, startPoint y: 106, endPoint x: 136, endPoint y: 104, distance: 34.8
click at [137, 104] on div "Edit Content YouTube Play YouTube video without leaving your page. ADD Vimeo Pl…" at bounding box center [208, 130] width 417 height 260
drag, startPoint x: 202, startPoint y: 107, endPoint x: 196, endPoint y: 107, distance: 5.8
click at [198, 107] on input "AUDIO NAHRÁVKY 🌶️ 18+" at bounding box center [191, 106] width 73 height 11
click at [193, 106] on input "AUDIO NAHRÁVKY 🌶️ 18+" at bounding box center [191, 106] width 73 height 11
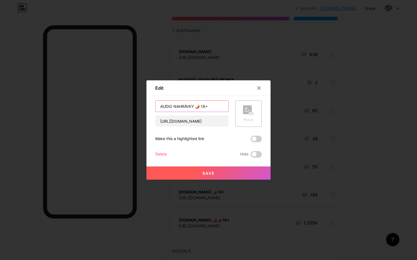
drag, startPoint x: 194, startPoint y: 106, endPoint x: 215, endPoint y: 107, distance: 21.3
click at [215, 107] on input "AUDIO NAHRÁVKY 🌶️ 18+" at bounding box center [191, 106] width 73 height 11
type input "AUDIO NAHRÁVKY ZDARMA"
click at [204, 172] on span "Save" at bounding box center [208, 173] width 12 height 5
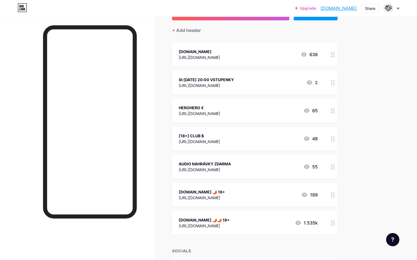
click at [209, 162] on div "AUDIO NAHRÁVKY ZDARMA" at bounding box center [205, 164] width 52 height 6
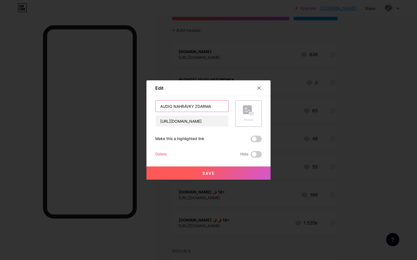
click at [174, 107] on input "AUDIO NAHRÁVKY ZDARMA" at bounding box center [191, 106] width 73 height 11
type input "AUDIO/PORNO/NAHRÁVKY"
click at [214, 171] on span "Save" at bounding box center [208, 173] width 12 height 5
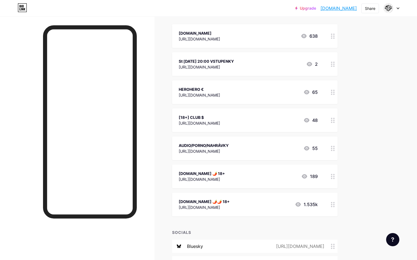
scroll to position [60, 0]
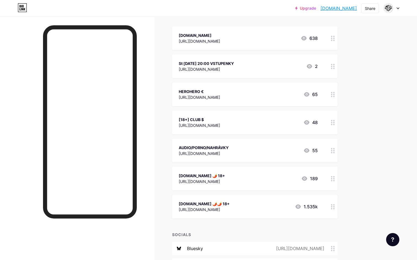
click at [225, 175] on div "[DOMAIN_NAME] 🌶️ 18+" at bounding box center [202, 176] width 46 height 6
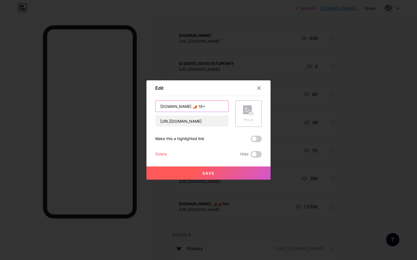
click at [207, 105] on input "[DOMAIN_NAME] 🌶️ 18+" at bounding box center [191, 106] width 73 height 11
drag, startPoint x: 205, startPoint y: 106, endPoint x: 237, endPoint y: 111, distance: 32.6
click at [237, 111] on div "[DOMAIN_NAME] 🌶️ 18+ [URL][DOMAIN_NAME] Picture" at bounding box center [208, 114] width 106 height 26
type input "[DOMAIN_NAME]"
click at [216, 175] on button "Save" at bounding box center [208, 173] width 124 height 13
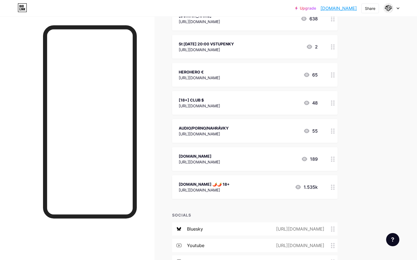
scroll to position [89, 0]
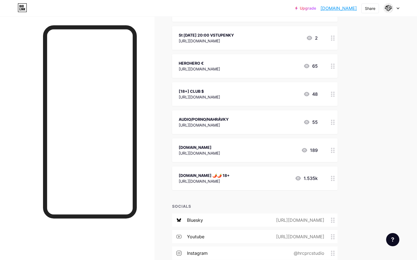
click at [246, 171] on div "[DOMAIN_NAME] 🌶️🌶️ 18+ [URL][DOMAIN_NAME] 1.535k" at bounding box center [254, 179] width 165 height 24
click at [154, 89] on div "Edit" at bounding box center [208, 89] width 124 height 13
click at [260, 90] on icon at bounding box center [258, 88] width 4 height 4
click at [185, 90] on div "[18+] CLUB $" at bounding box center [199, 91] width 41 height 6
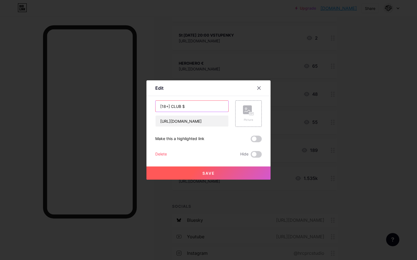
click at [178, 105] on input "[18+] CLUB $" at bounding box center [191, 106] width 73 height 11
click at [260, 87] on icon at bounding box center [258, 88] width 3 height 3
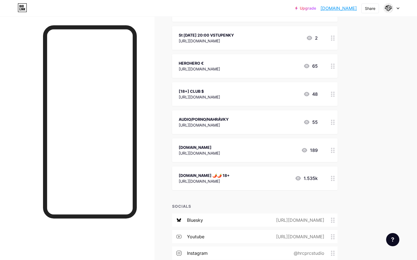
scroll to position [112, 0]
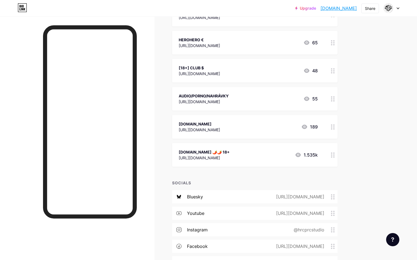
click at [201, 152] on div "[DOMAIN_NAME] 🌶️🌶️ 18+" at bounding box center [204, 152] width 51 height 6
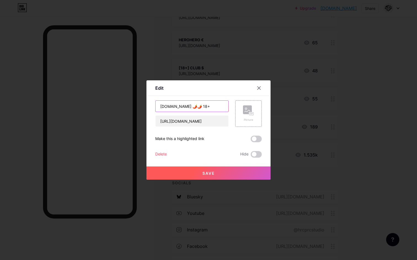
click at [166, 107] on input "[DOMAIN_NAME] 🌶️🌶️ 18+" at bounding box center [191, 106] width 73 height 11
click at [161, 107] on input "[DOMAIN_NAME] 🌶️🌶️ 18+" at bounding box center [191, 106] width 73 height 11
paste input "[18+] CLUB $"
drag, startPoint x: 202, startPoint y: 107, endPoint x: 254, endPoint y: 111, distance: 52.5
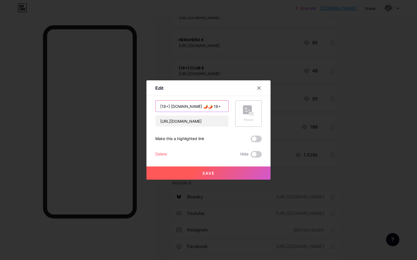
click at [254, 111] on div "[18+] [DOMAIN_NAME] 🌶️🌶️ 18+ [URL][DOMAIN_NAME] Picture" at bounding box center [208, 114] width 106 height 26
type input "[18+] [DOMAIN_NAME]"
click at [211, 172] on span "Save" at bounding box center [208, 173] width 12 height 5
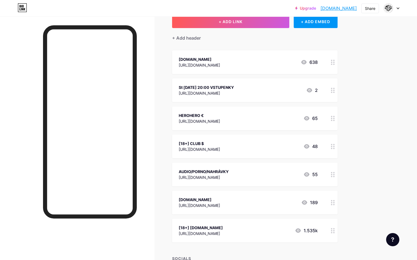
scroll to position [28, 0]
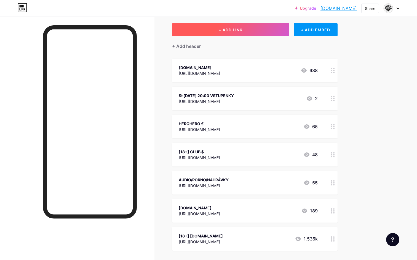
click at [242, 28] on span "+ ADD LINK" at bounding box center [230, 30] width 24 height 5
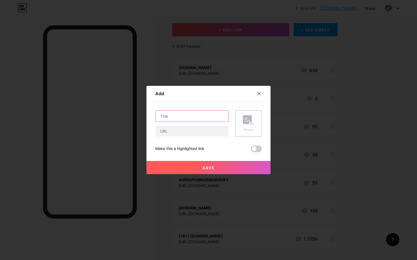
click at [181, 115] on input "text" at bounding box center [191, 116] width 73 height 11
paste input "Nejnovější články!"
type input "Nejnovější články!"
click at [185, 131] on input "text" at bounding box center [191, 131] width 73 height 11
paste input "[URL][DOMAIN_NAME]"
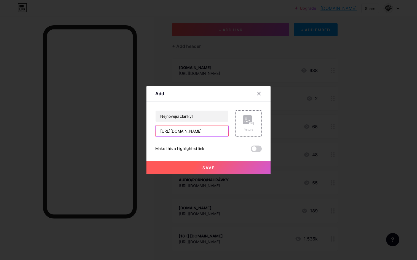
type input "[URL][DOMAIN_NAME]"
click at [197, 168] on button "Save" at bounding box center [208, 167] width 124 height 13
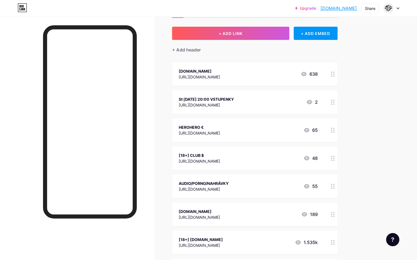
scroll to position [25, 0]
drag, startPoint x: 330, startPoint y: 73, endPoint x: 333, endPoint y: 66, distance: 7.9
click at [333, 66] on div at bounding box center [332, 74] width 9 height 24
click at [256, 84] on div at bounding box center [259, 88] width 10 height 10
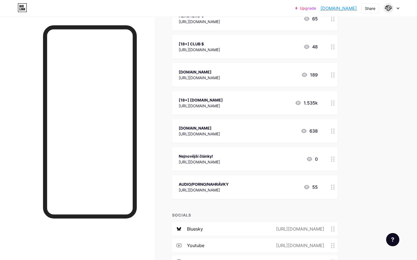
scroll to position [108, 0]
click at [193, 183] on div "AUDIO/PORNO/NAHRÁVKY" at bounding box center [204, 185] width 50 height 6
click at [260, 89] on icon at bounding box center [258, 88] width 3 height 3
click at [200, 153] on div "Nejnovější články! [URL][DOMAIN_NAME] 0" at bounding box center [254, 160] width 165 height 24
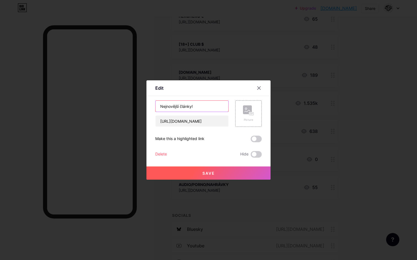
click at [199, 106] on input "Nejnovější články!" at bounding box center [191, 106] width 73 height 11
click at [260, 92] on div at bounding box center [259, 88] width 10 height 10
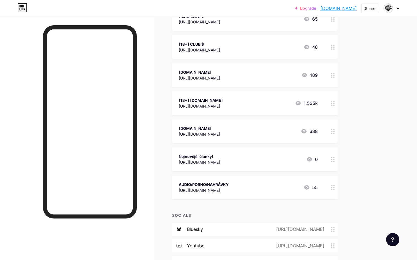
click at [195, 182] on div "AUDIO/PORNO/NAHRÁVKY" at bounding box center [204, 185] width 50 height 6
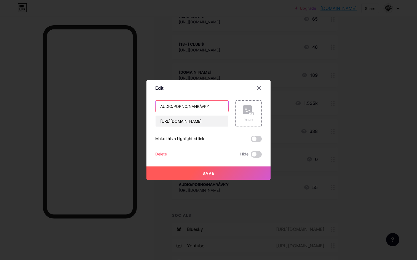
click at [184, 106] on input "AUDIO/PORNO/NAHRÁVKY" at bounding box center [191, 106] width 73 height 11
click at [184, 107] on input "AUDIO/PORNO/NAHRÁVKY" at bounding box center [191, 106] width 73 height 11
paste input "Nejnovější články!"
type input "Nejnovější audio nahrávky!"
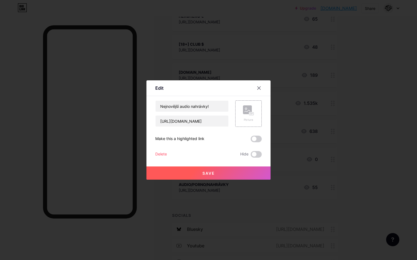
click at [209, 168] on button "Save" at bounding box center [208, 173] width 124 height 13
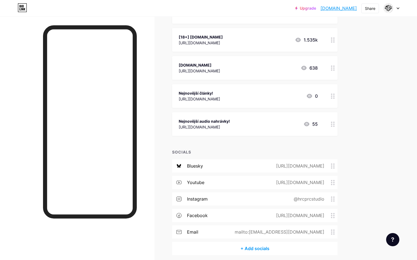
scroll to position [104, 0]
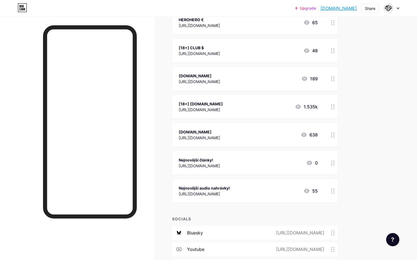
click at [332, 189] on icon at bounding box center [333, 191] width 4 height 5
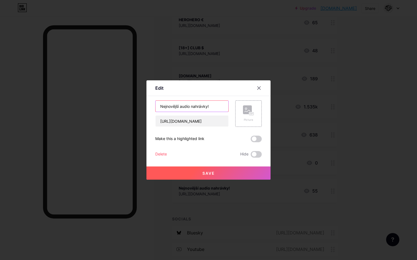
drag, startPoint x: 181, startPoint y: 106, endPoint x: 144, endPoint y: 105, distance: 36.7
click at [144, 105] on div "Edit Content YouTube Play YouTube video without leaving your page. ADD Vimeo Pl…" at bounding box center [208, 130] width 417 height 260
click at [192, 106] on input "Audio nahrávky!" at bounding box center [191, 106] width 73 height 11
type input "Audio nahrávky"
click at [207, 174] on span "Save" at bounding box center [208, 173] width 12 height 5
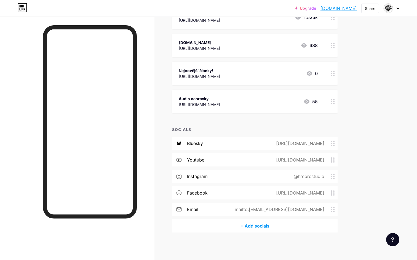
scroll to position [193, 0]
click at [193, 98] on div "Audio nahrávky" at bounding box center [199, 99] width 41 height 6
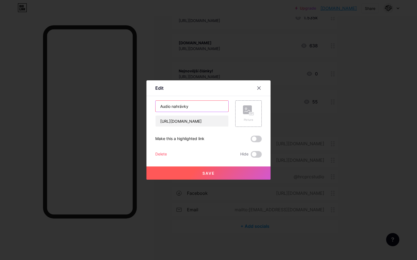
click at [191, 105] on input "Audio nahrávky" at bounding box center [191, 106] width 73 height 11
type input "Audio nahrávky"
click at [219, 174] on button "Save" at bounding box center [208, 173] width 124 height 13
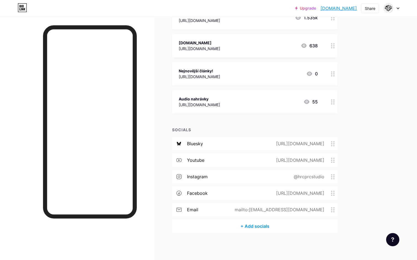
click at [333, 100] on circle at bounding box center [333, 99] width 1 height 1
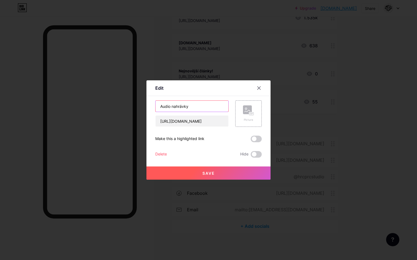
click at [196, 106] on input "Audio nahrávky" at bounding box center [191, 106] width 73 height 11
type input "Audio nahrávky!"
click at [195, 177] on button "Save" at bounding box center [208, 173] width 124 height 13
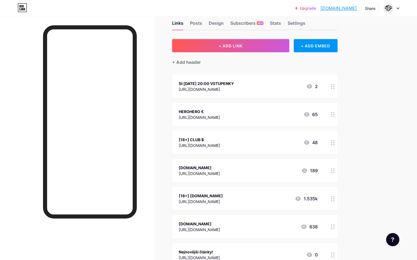
scroll to position [12, 0]
click at [236, 47] on span "+ ADD LINK" at bounding box center [230, 46] width 24 height 5
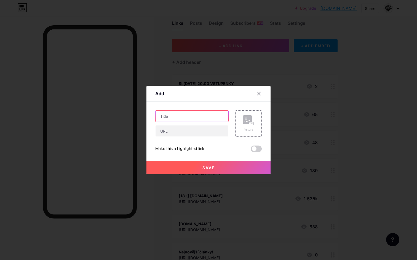
click at [181, 112] on input "text" at bounding box center [191, 116] width 73 height 11
type input "INFO - KONTAKT"
click at [199, 171] on button "Save" at bounding box center [208, 167] width 124 height 13
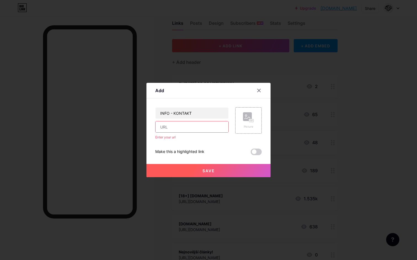
click at [187, 128] on input "text" at bounding box center [191, 126] width 73 height 11
paste input "[URL][DOMAIN_NAME]"
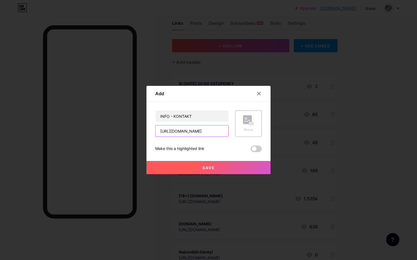
type input "[URL][DOMAIN_NAME]"
click at [214, 166] on span "Save" at bounding box center [208, 168] width 12 height 5
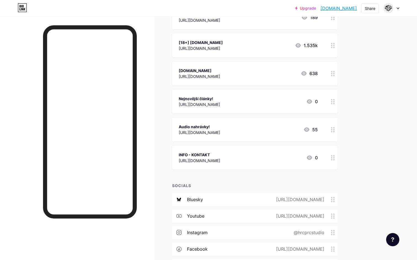
scroll to position [165, 0]
click at [333, 159] on icon at bounding box center [333, 158] width 4 height 5
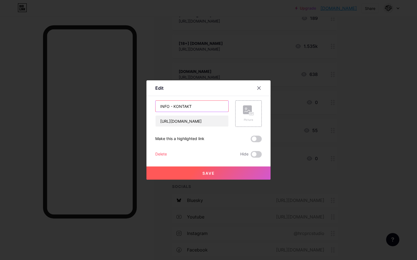
click at [179, 106] on input "INFO - KONTAKT" at bounding box center [191, 106] width 73 height 11
type input "Info, kontakt."
click at [202, 167] on button "Save" at bounding box center [208, 173] width 124 height 13
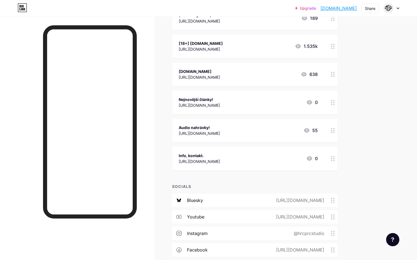
click at [195, 127] on div "Audio nahrávky!" at bounding box center [199, 128] width 41 height 6
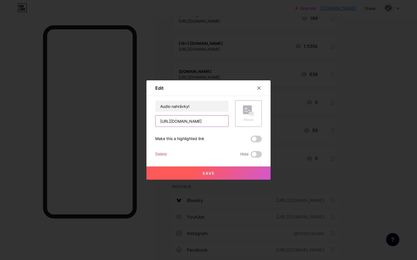
click at [171, 120] on input "[URL][DOMAIN_NAME]" at bounding box center [191, 121] width 73 height 11
click at [169, 108] on input "Audio nahrávky!" at bounding box center [191, 106] width 73 height 11
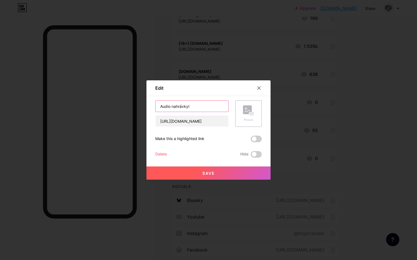
click at [169, 108] on input "Audio nahrávky!" at bounding box center [191, 106] width 73 height 11
type input "AUDIO PORN"
click at [199, 180] on div at bounding box center [208, 130] width 417 height 260
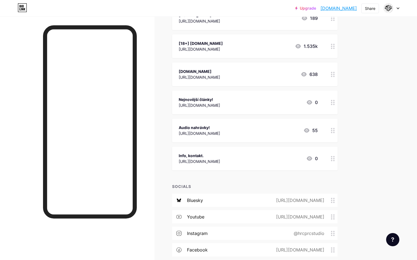
click at [250, 125] on div "Audio nahrávky! [URL][DOMAIN_NAME] 55" at bounding box center [248, 130] width 139 height 13
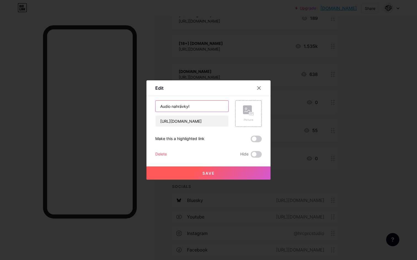
click at [192, 107] on input "Audio nahrávky!" at bounding box center [191, 106] width 73 height 11
click at [170, 106] on input "Audio nahrávky!" at bounding box center [191, 106] width 73 height 11
type input "Audio PORNO nahrávky!"
click at [217, 172] on button "Save" at bounding box center [208, 173] width 124 height 13
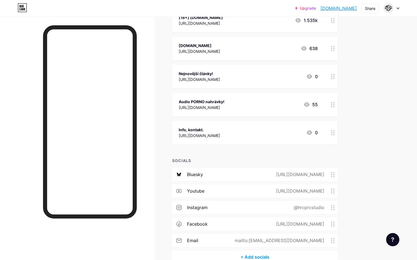
scroll to position [189, 0]
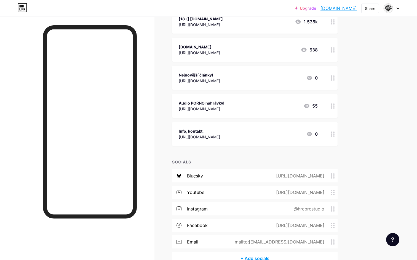
click at [190, 130] on div "Info, kontakt." at bounding box center [199, 131] width 41 height 6
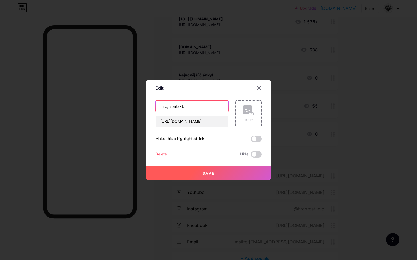
drag, startPoint x: 190, startPoint y: 107, endPoint x: 171, endPoint y: 109, distance: 18.8
click at [170, 108] on input "Info, kontakt." at bounding box center [191, 106] width 73 height 11
type input "Info"
click at [194, 174] on button "Save" at bounding box center [208, 173] width 124 height 13
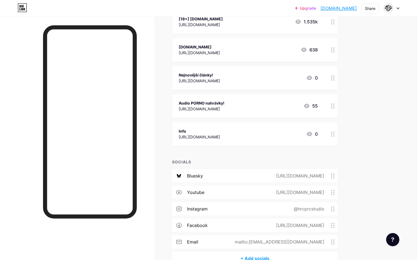
click at [211, 130] on div "Info" at bounding box center [199, 131] width 41 height 6
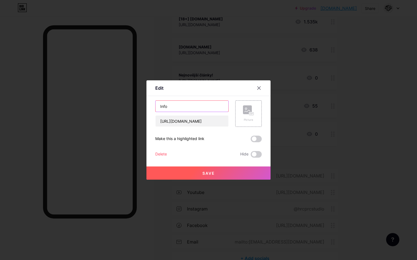
click at [176, 108] on input "Info" at bounding box center [191, 106] width 73 height 11
type input "Informace"
click at [205, 175] on span "Save" at bounding box center [208, 173] width 12 height 5
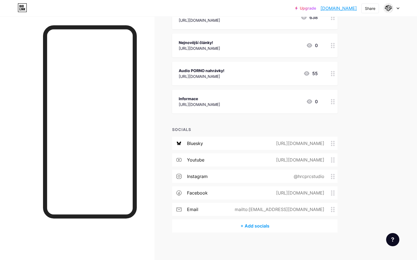
scroll to position [222, 0]
